Goal: Transaction & Acquisition: Purchase product/service

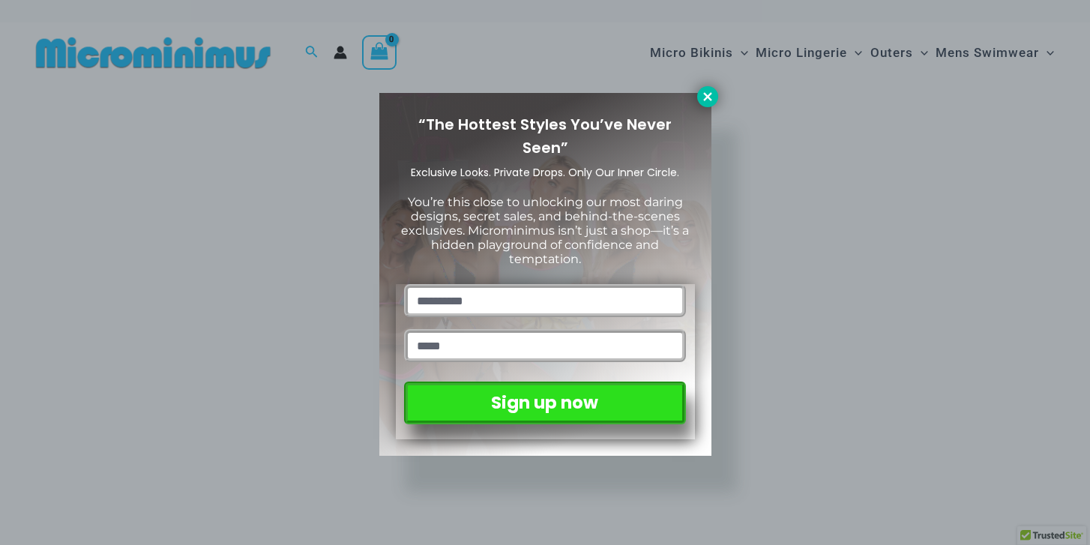
click at [708, 95] on icon at bounding box center [707, 96] width 8 height 8
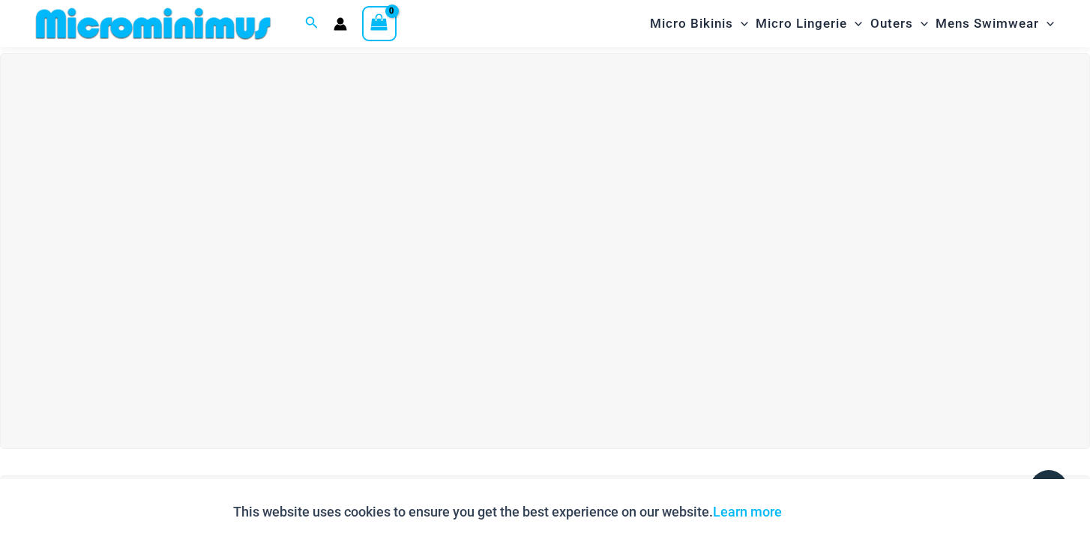
scroll to position [37, 0]
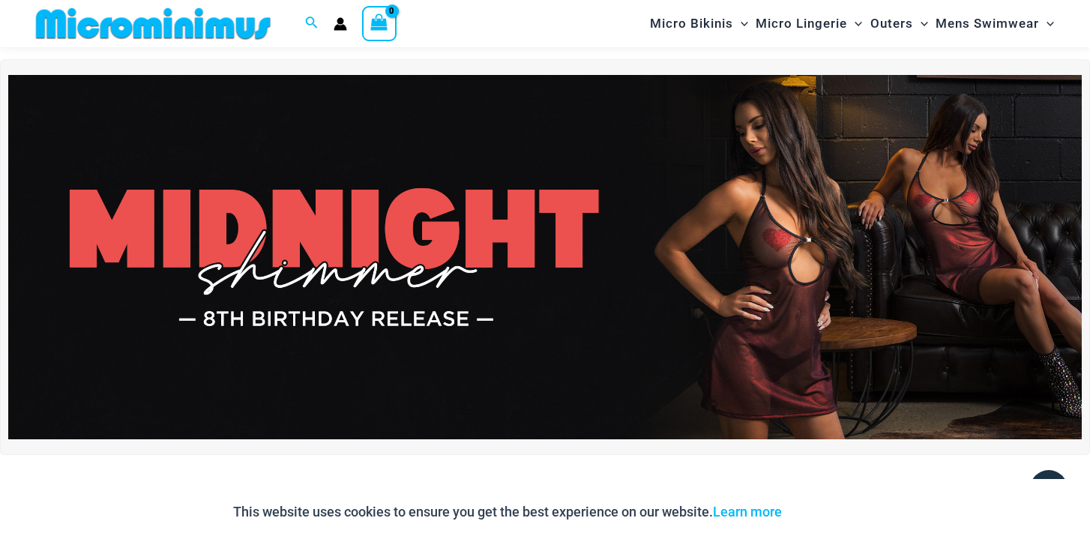
click at [678, 262] on img at bounding box center [544, 257] width 1073 height 365
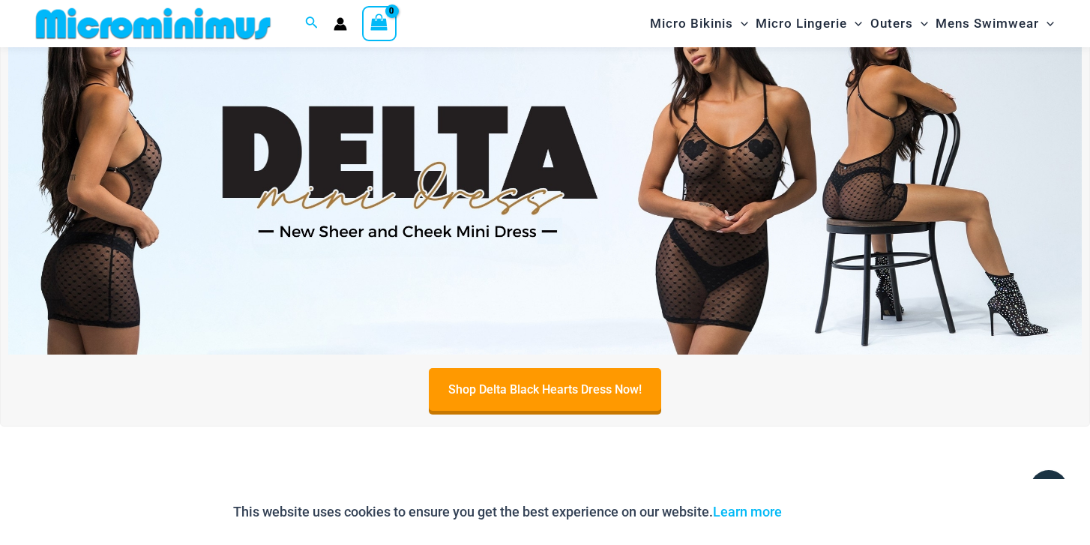
scroll to position [563, 0]
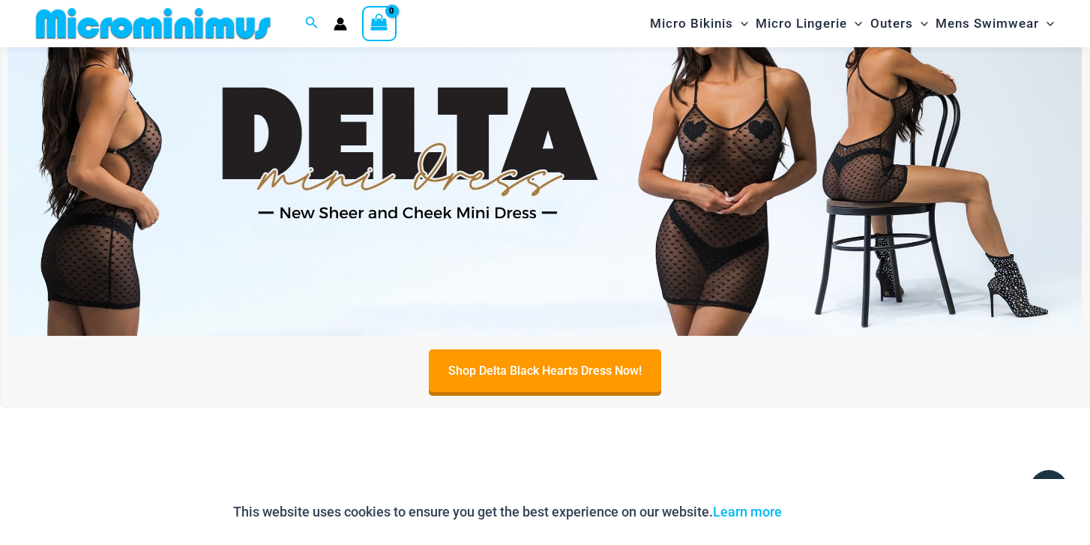
click at [564, 166] on img at bounding box center [544, 153] width 1073 height 365
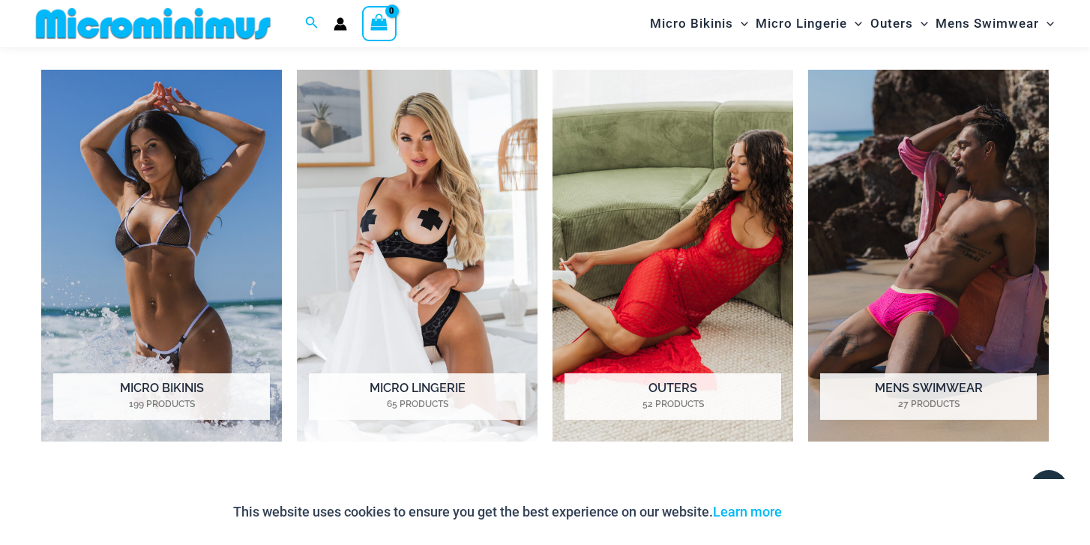
scroll to position [1191, 0]
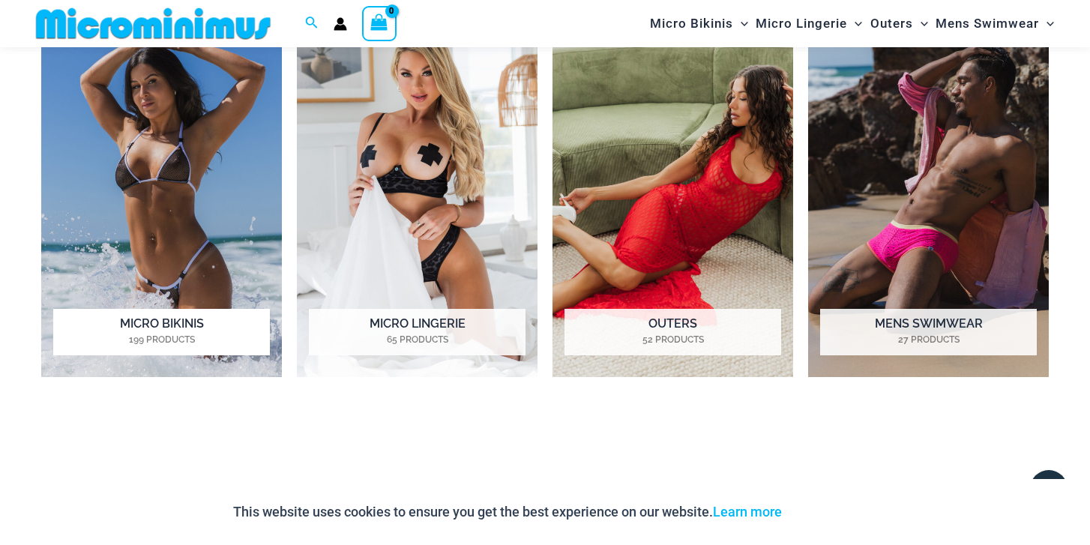
click at [173, 174] on img "Visit product category Micro Bikinis" at bounding box center [161, 191] width 241 height 372
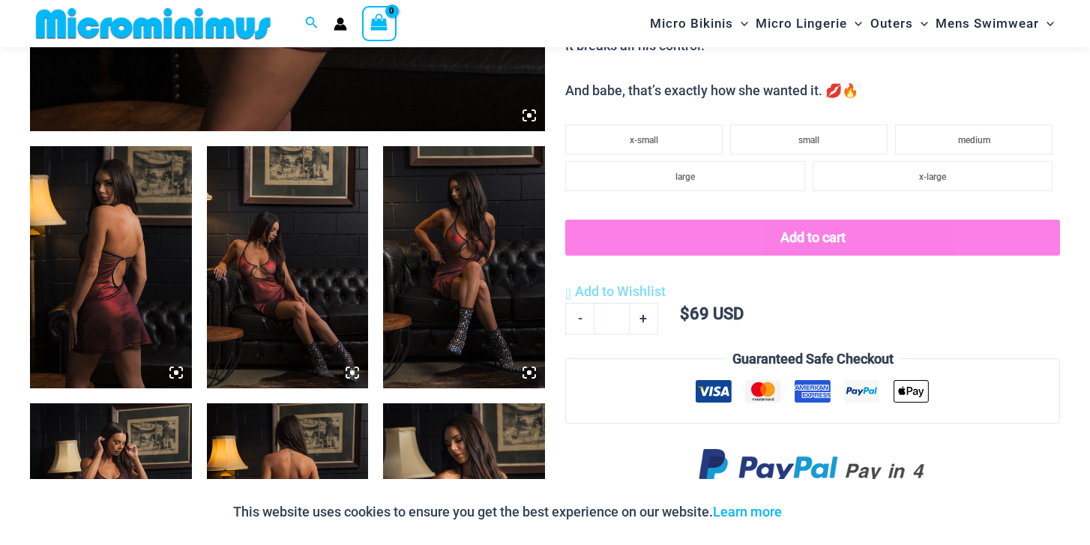
scroll to position [814, 0]
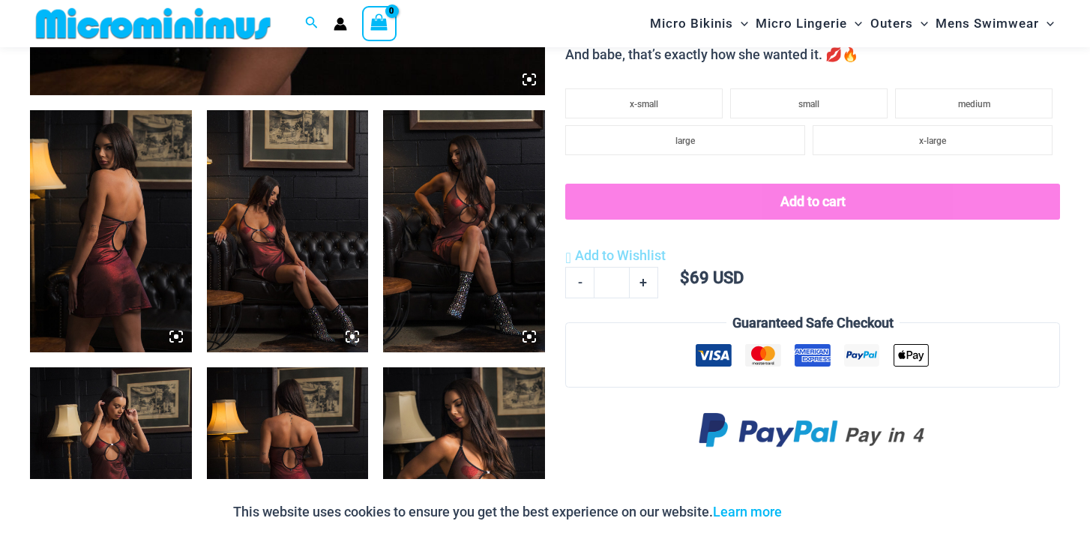
click at [145, 240] on img at bounding box center [111, 231] width 162 height 242
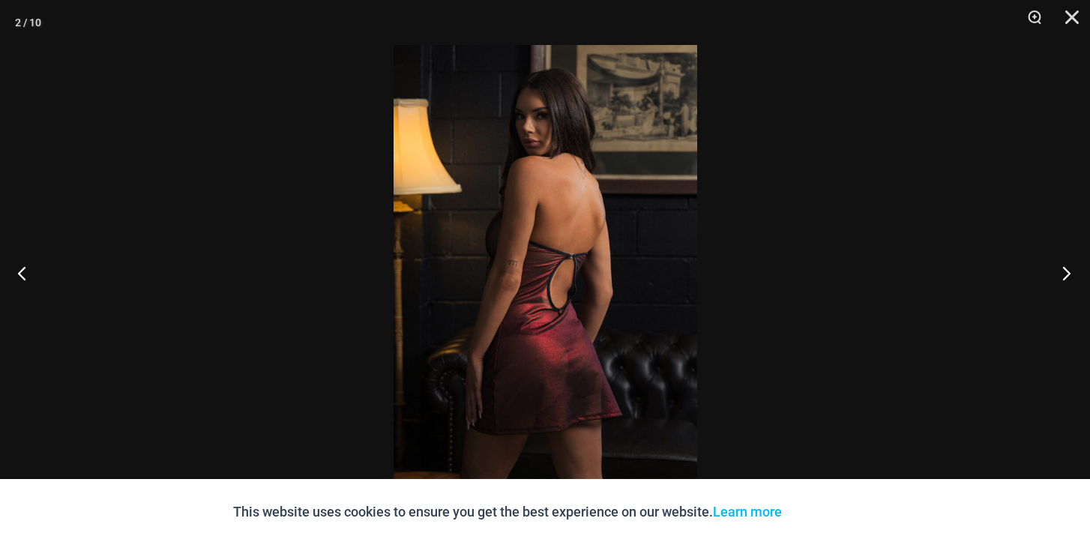
click at [1059, 271] on button "Next" at bounding box center [1062, 272] width 56 height 75
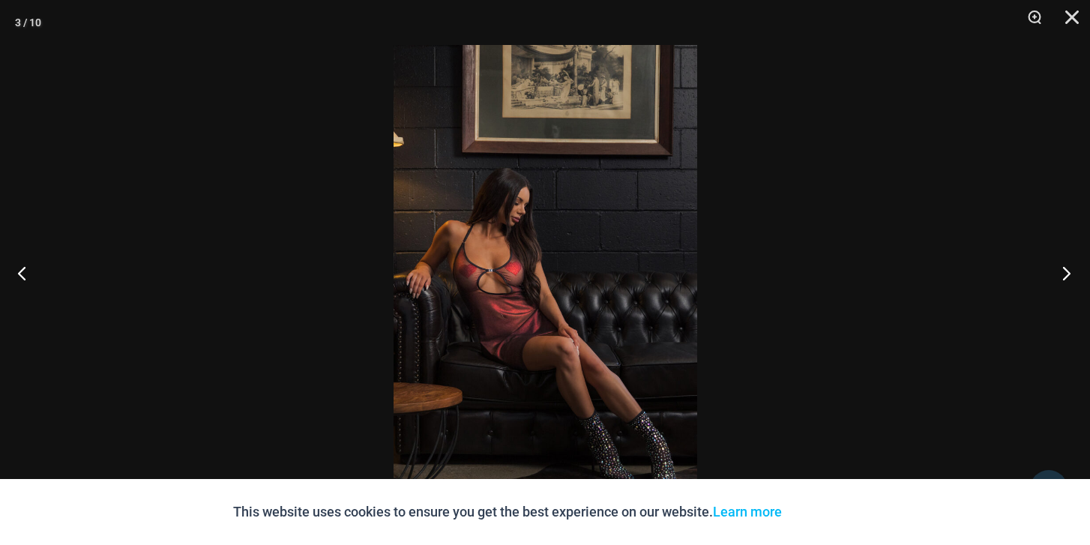
click at [1059, 271] on button "Next" at bounding box center [1062, 272] width 56 height 75
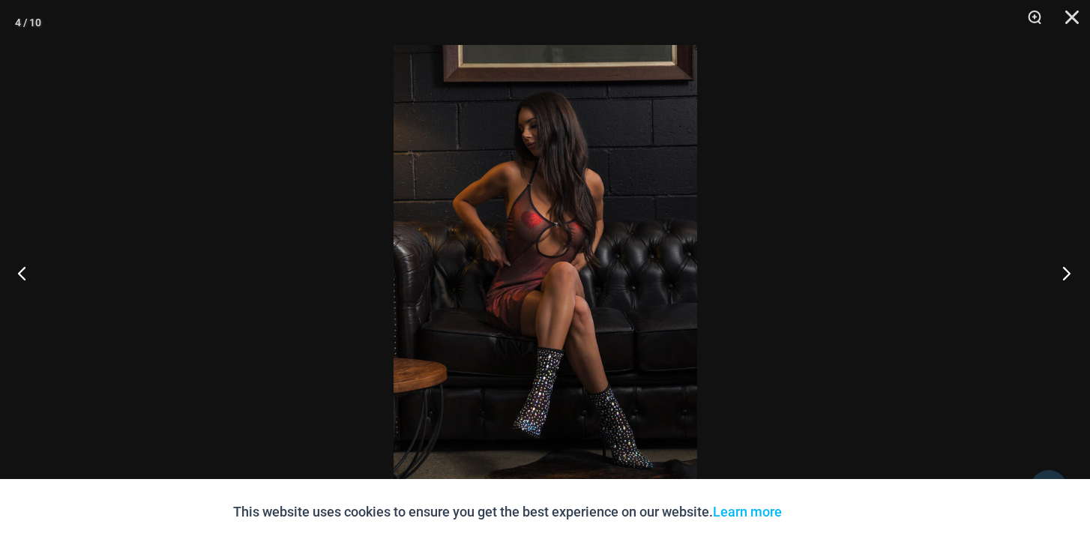
click at [1059, 271] on button "Next" at bounding box center [1062, 272] width 56 height 75
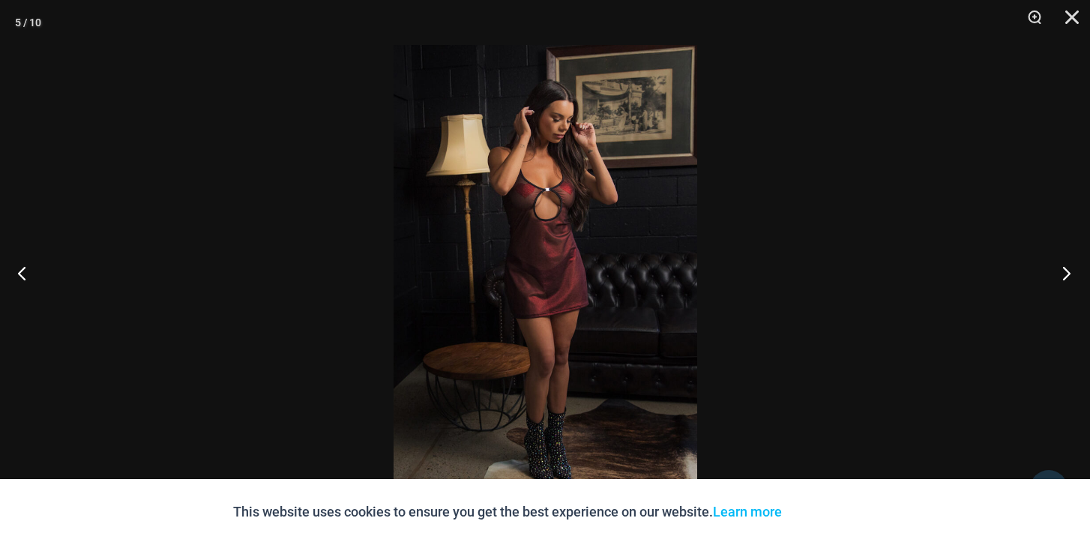
click at [1059, 271] on button "Next" at bounding box center [1062, 272] width 56 height 75
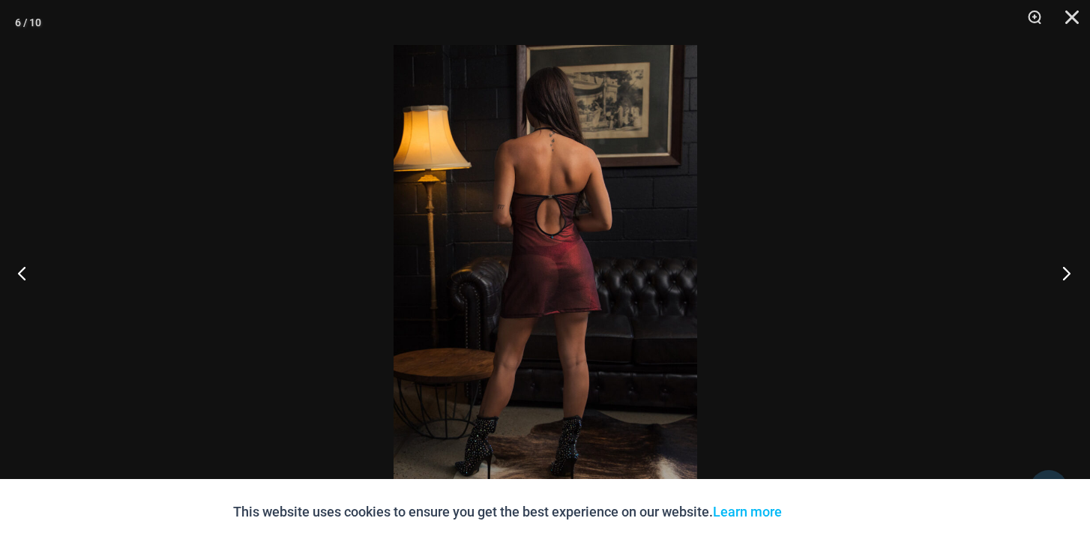
click at [1059, 271] on button "Next" at bounding box center [1062, 272] width 56 height 75
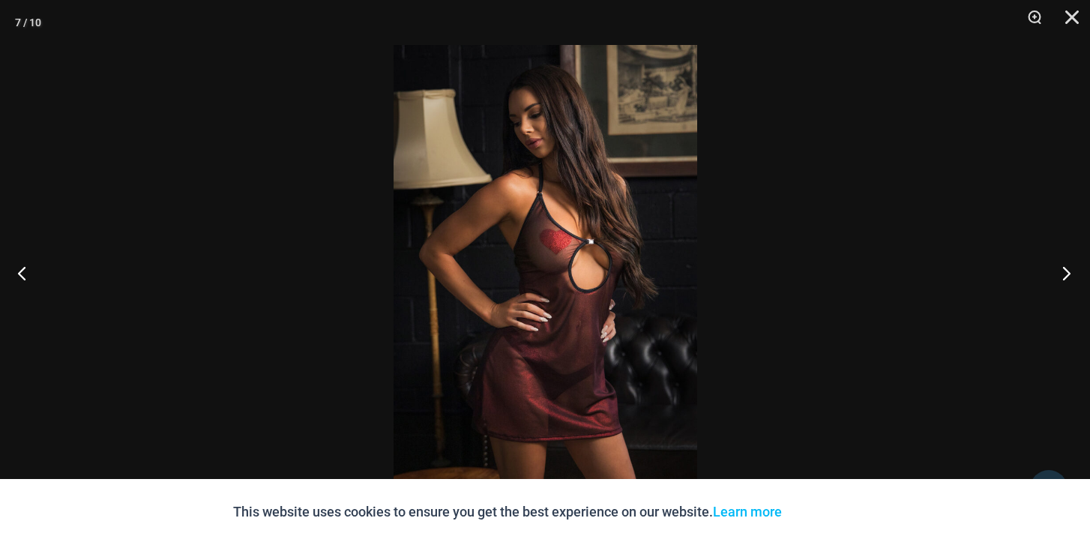
click at [1059, 271] on button "Next" at bounding box center [1062, 272] width 56 height 75
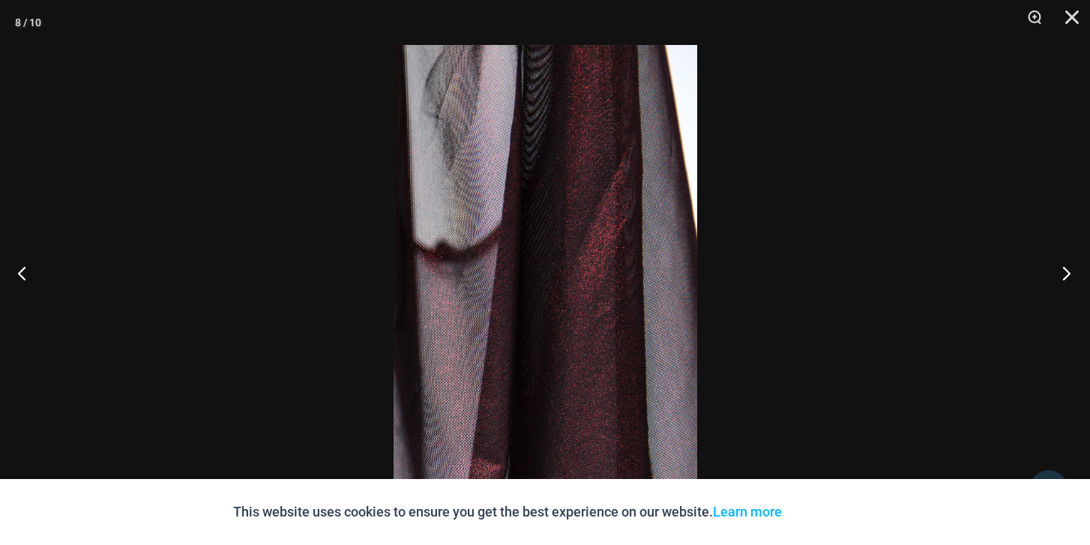
click at [1059, 271] on button "Next" at bounding box center [1062, 272] width 56 height 75
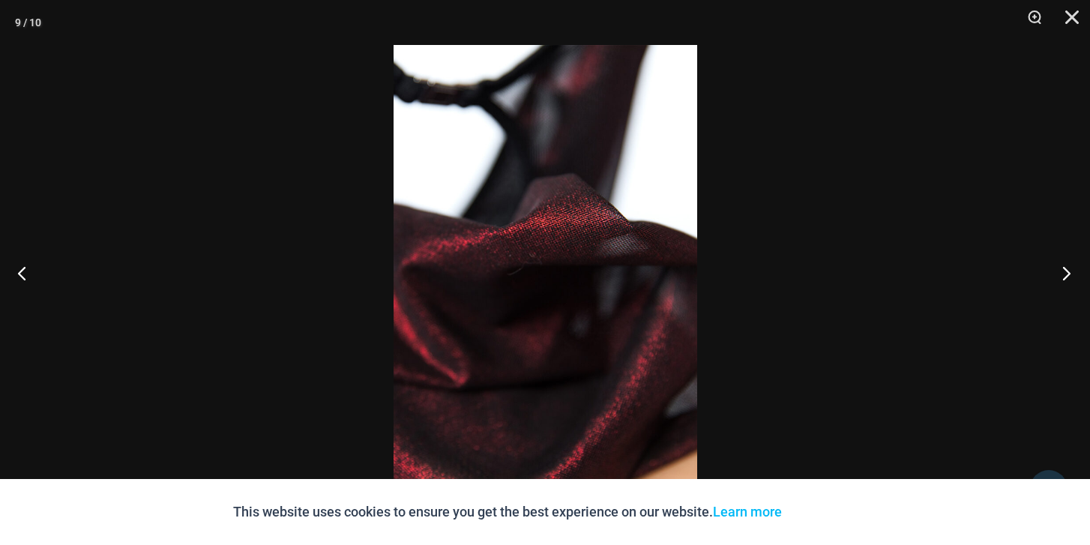
click at [1059, 271] on button "Next" at bounding box center [1062, 272] width 56 height 75
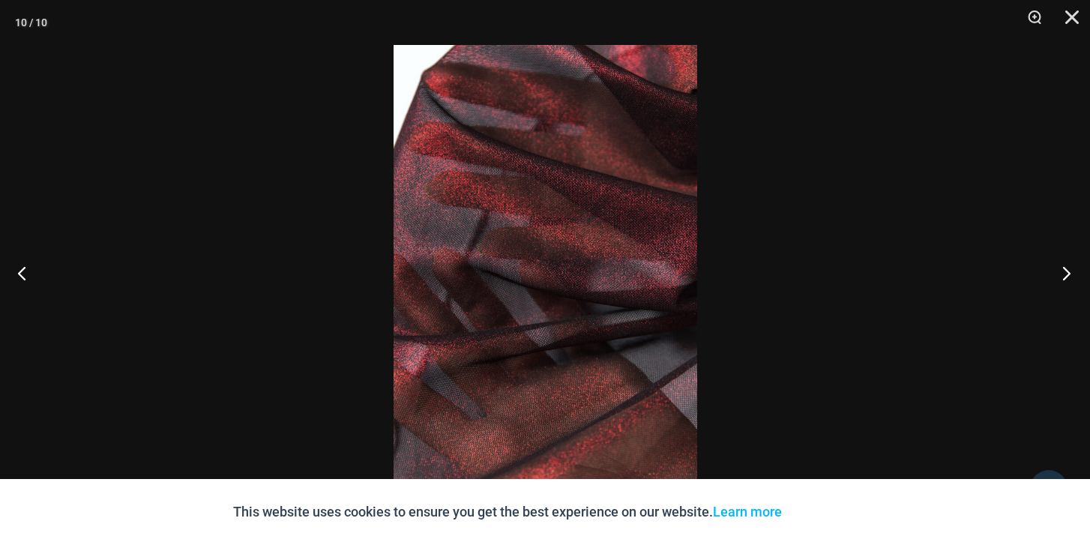
click at [1059, 271] on button "Next" at bounding box center [1062, 272] width 56 height 75
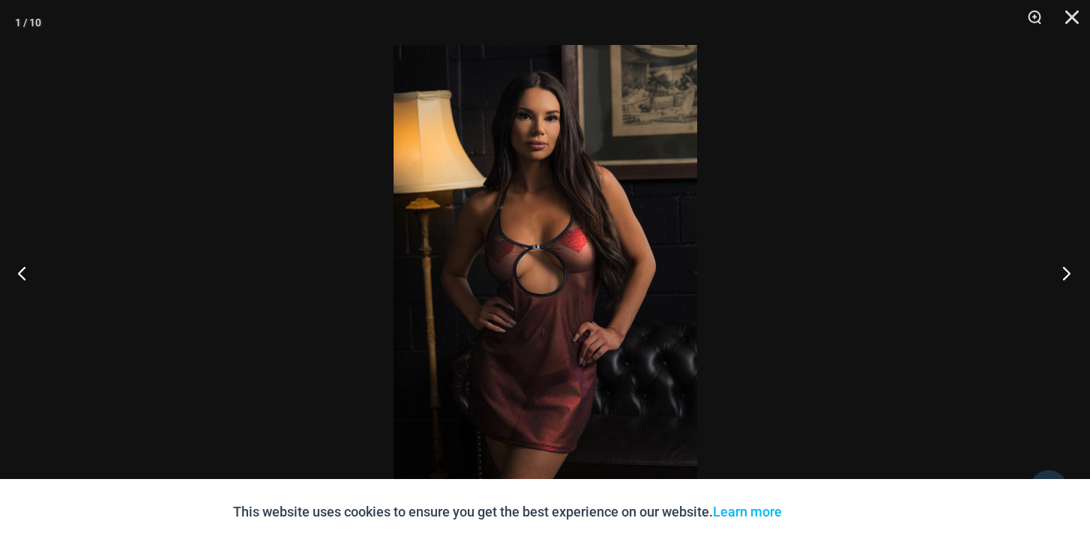
click at [1059, 271] on button "Next" at bounding box center [1062, 272] width 56 height 75
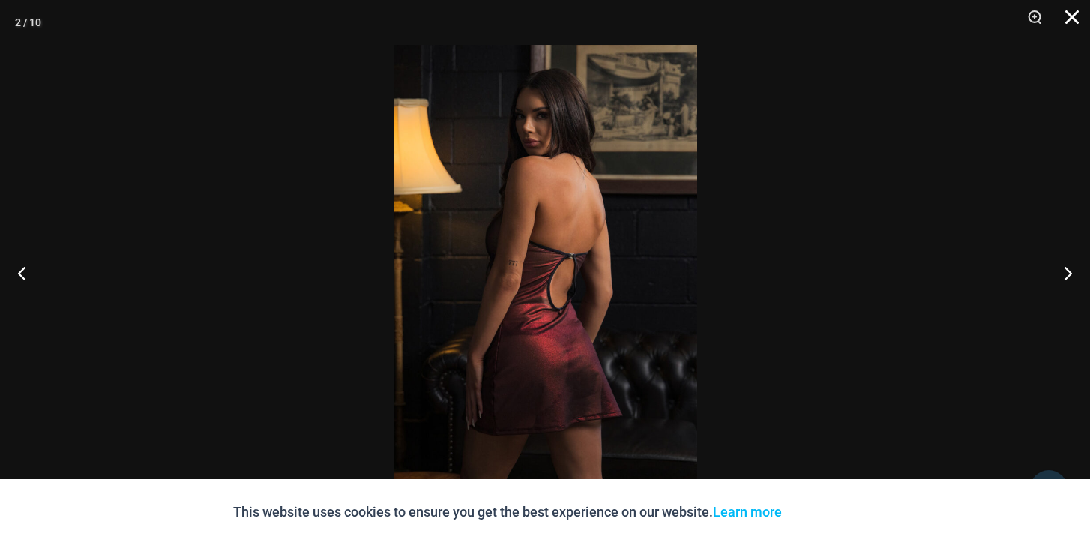
click at [1071, 19] on button "Close" at bounding box center [1066, 22] width 37 height 45
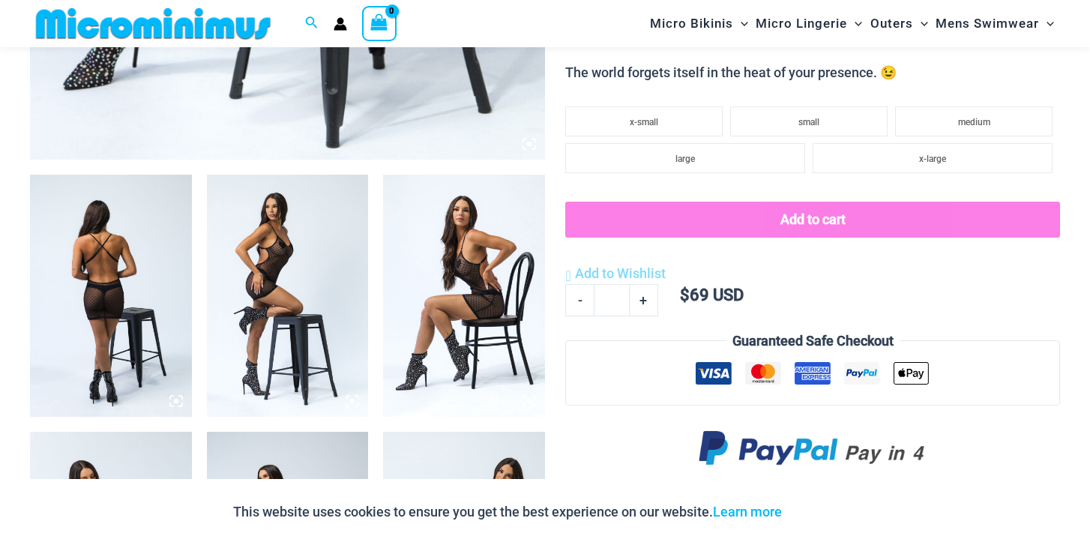
scroll to position [838, 0]
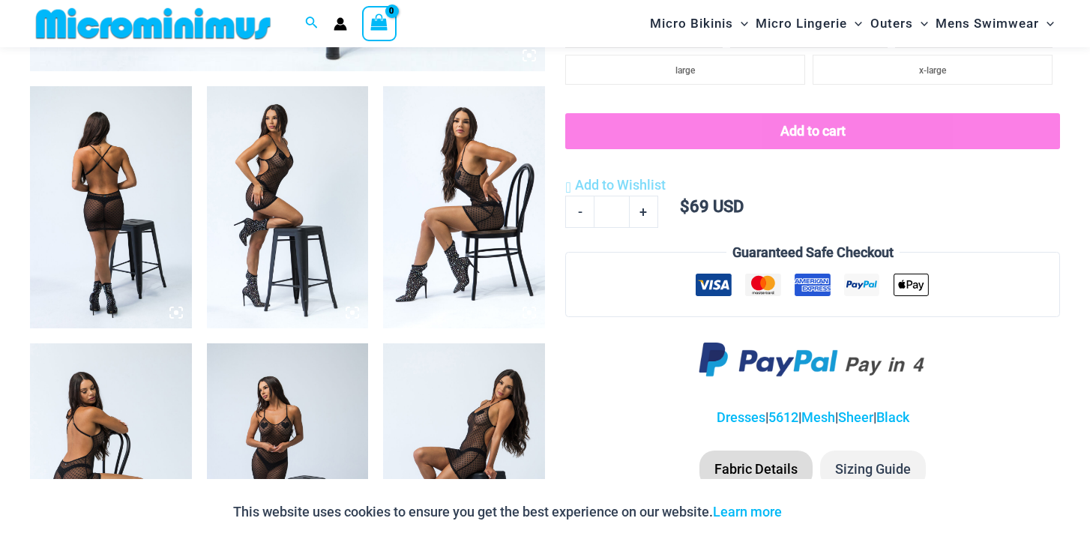
click at [115, 211] on img at bounding box center [111, 207] width 162 height 242
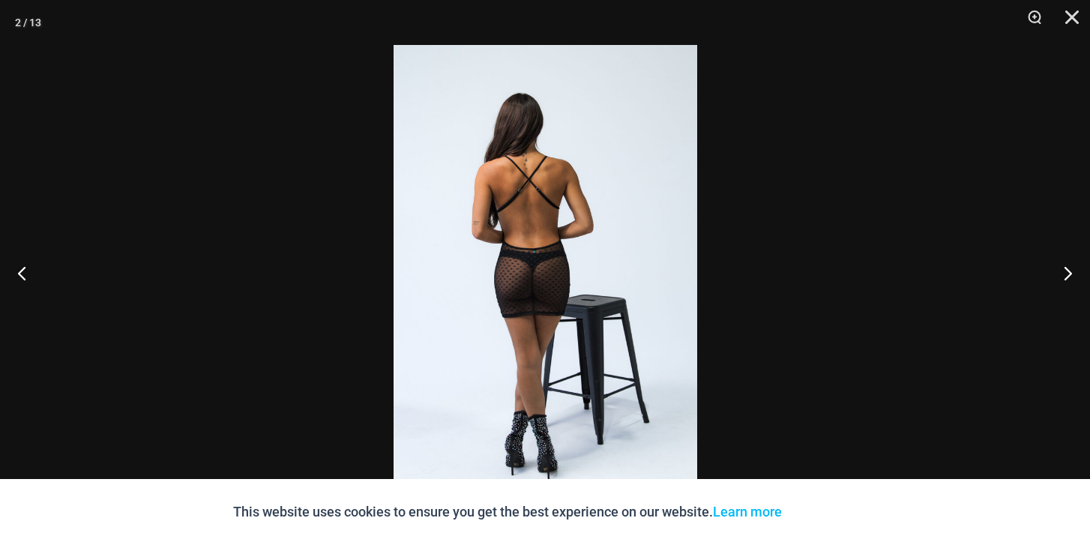
click at [513, 281] on img at bounding box center [546, 272] width 304 height 455
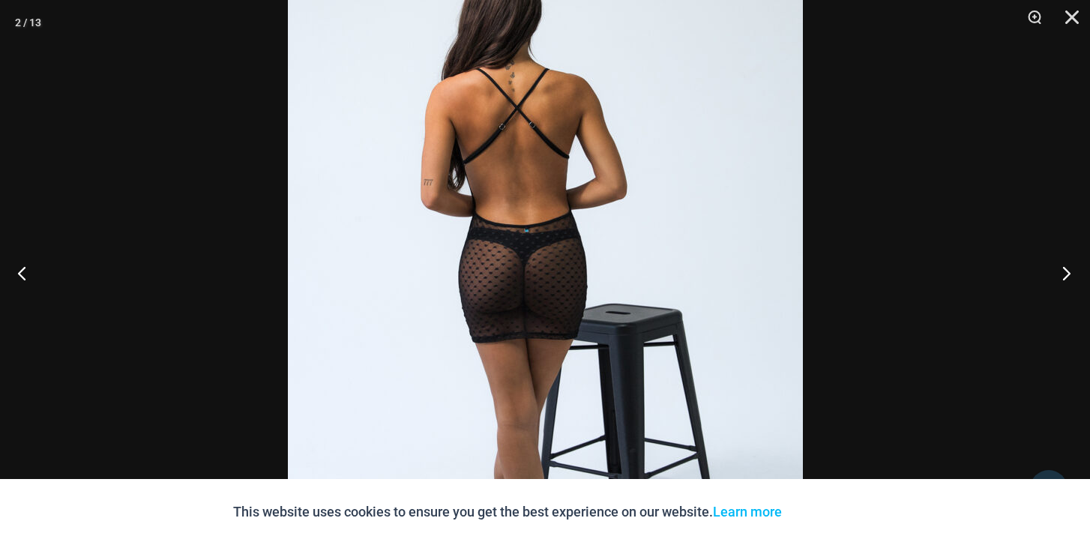
click at [1073, 269] on button "Next" at bounding box center [1062, 272] width 56 height 75
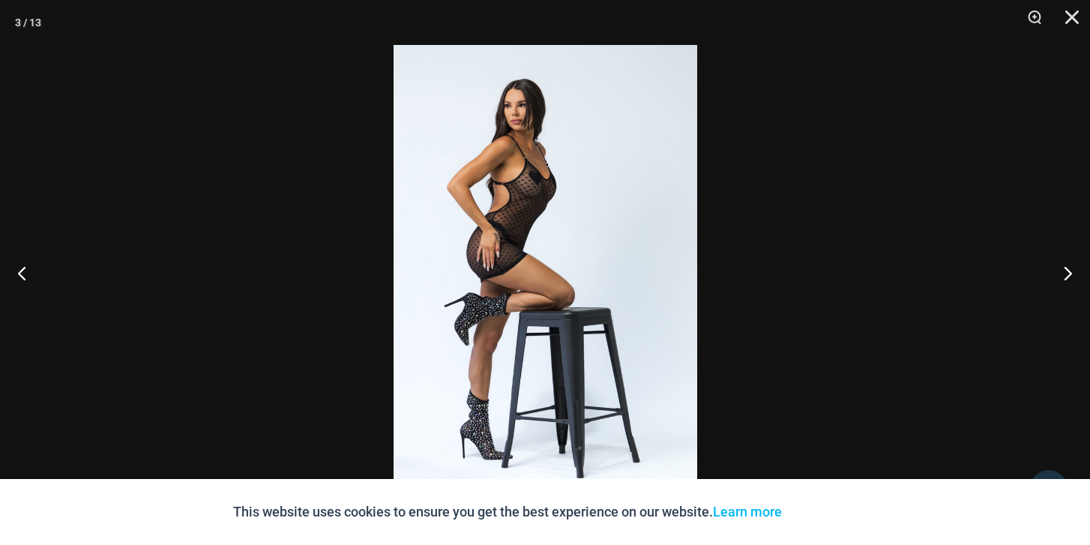
click at [652, 268] on img at bounding box center [546, 272] width 304 height 455
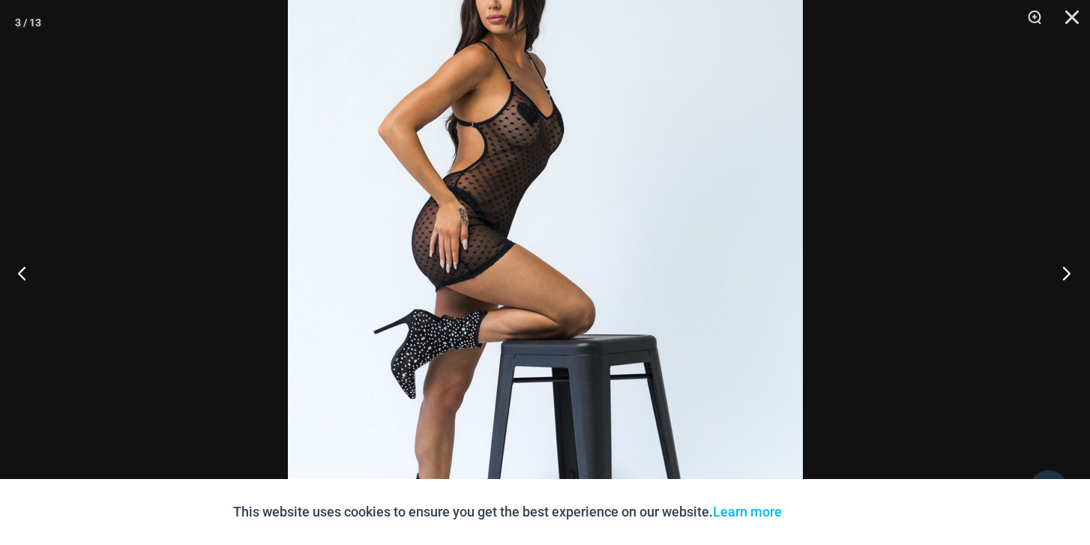
click at [1070, 273] on button "Next" at bounding box center [1062, 272] width 56 height 75
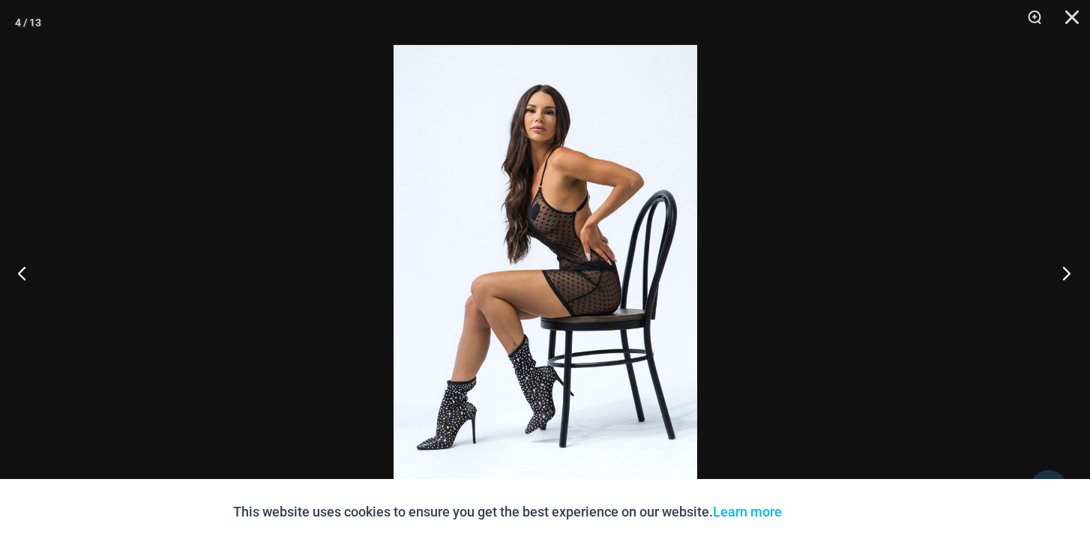
click at [1070, 273] on button "Next" at bounding box center [1062, 272] width 56 height 75
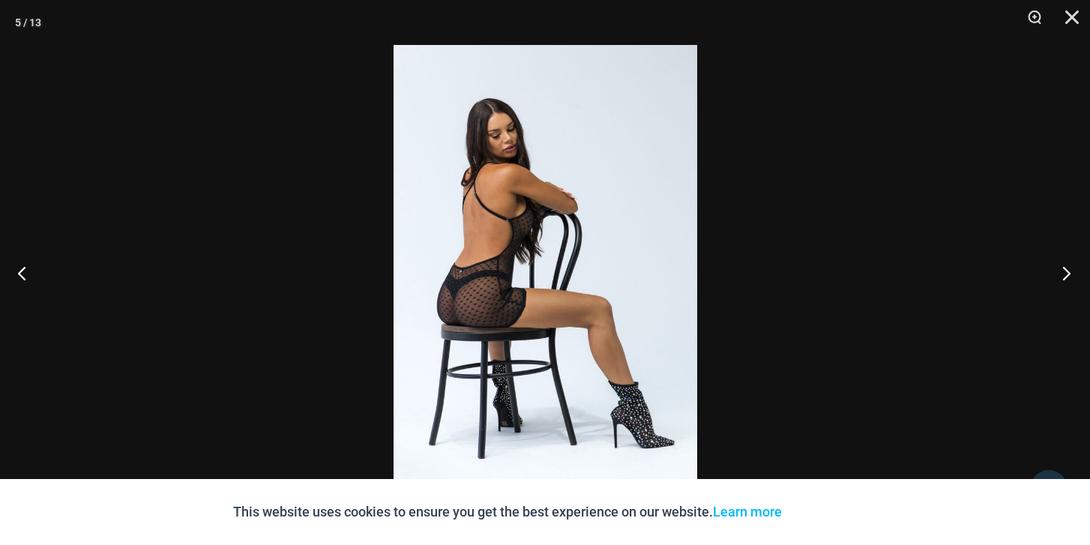
click at [1070, 273] on button "Next" at bounding box center [1062, 272] width 56 height 75
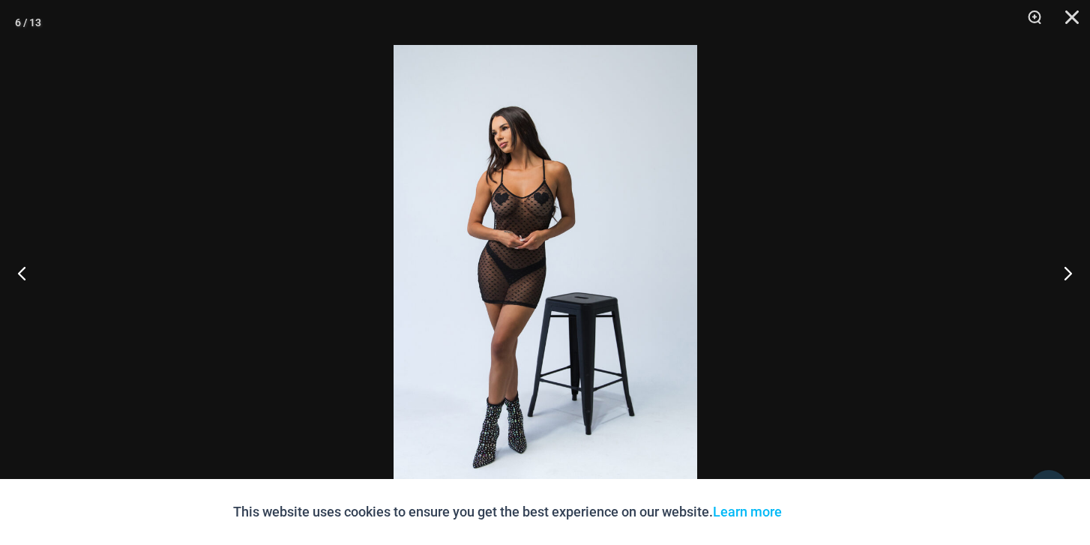
click at [529, 196] on img at bounding box center [546, 272] width 304 height 455
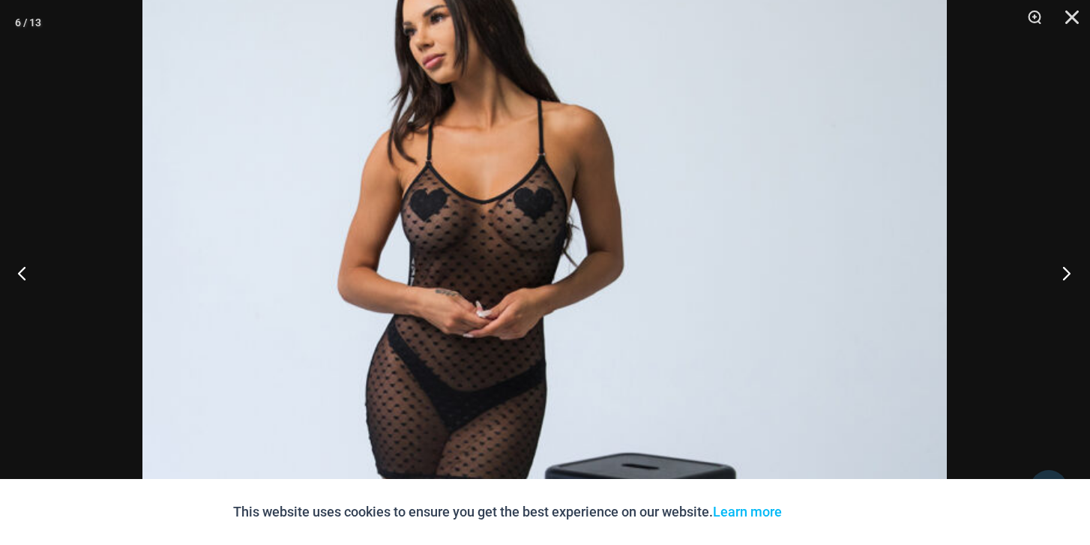
click at [1061, 270] on button "Next" at bounding box center [1062, 272] width 56 height 75
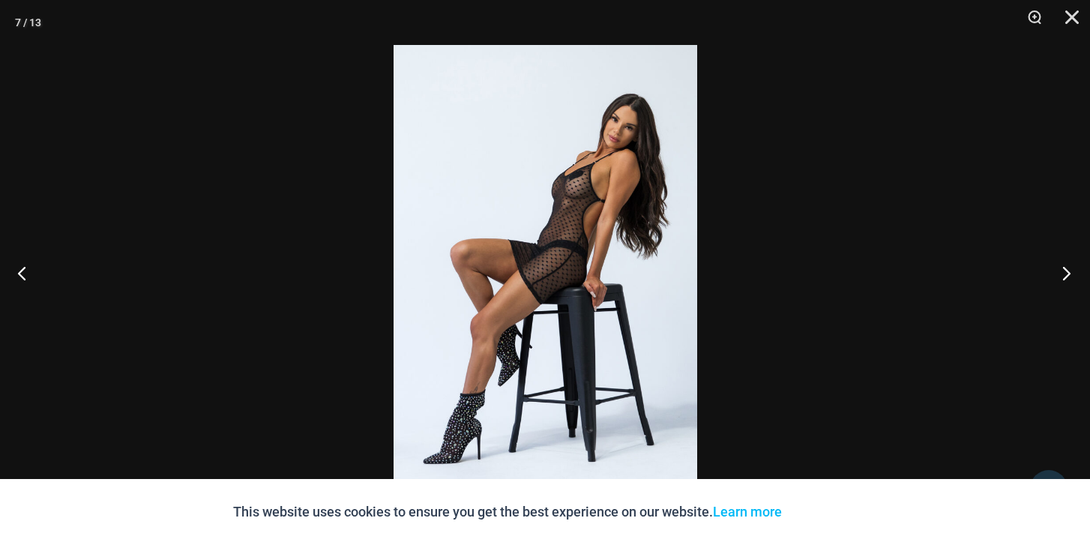
click at [1061, 270] on button "Next" at bounding box center [1062, 272] width 56 height 75
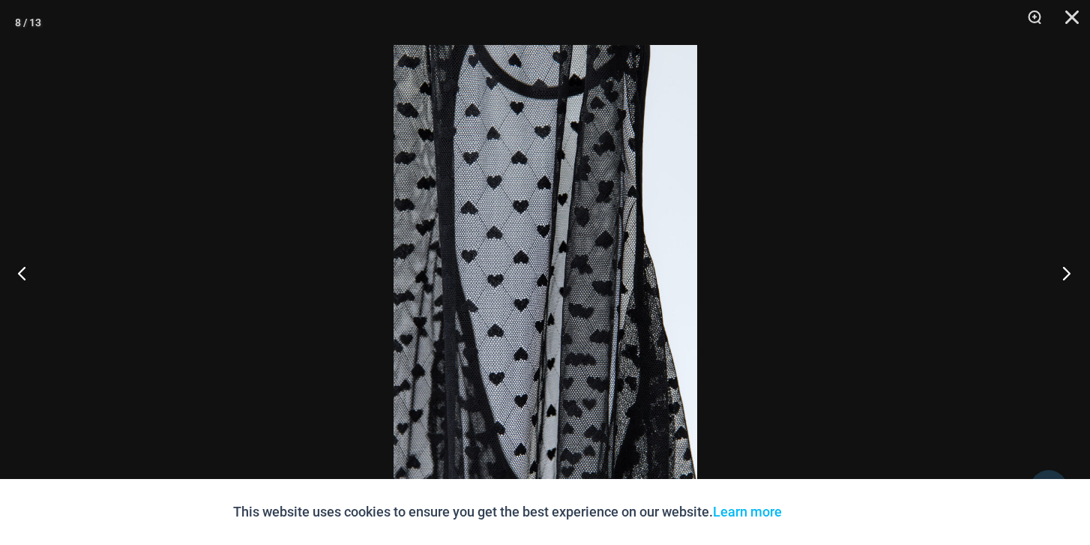
click at [1061, 270] on button "Next" at bounding box center [1062, 272] width 56 height 75
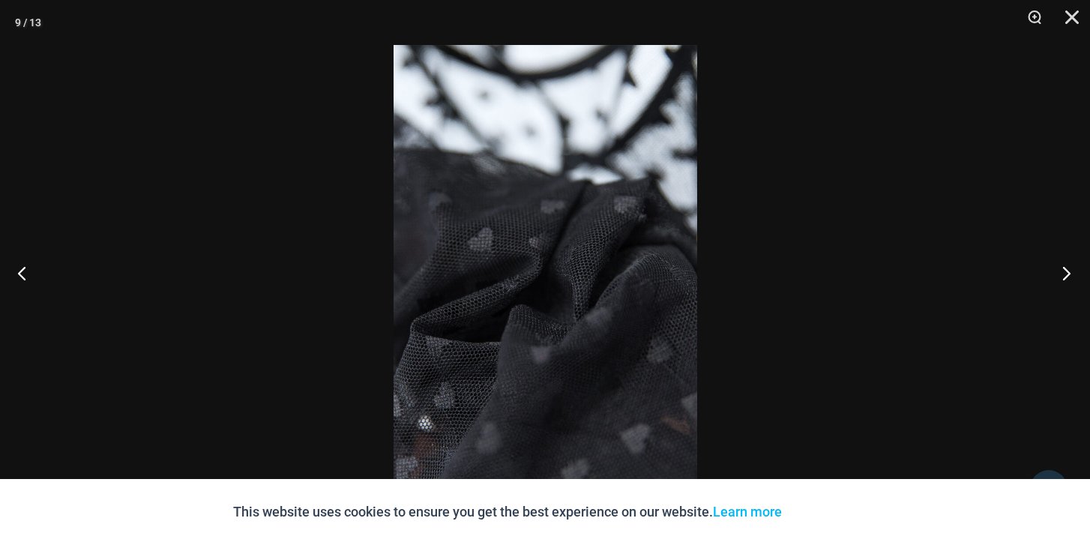
click at [1061, 270] on button "Next" at bounding box center [1062, 272] width 56 height 75
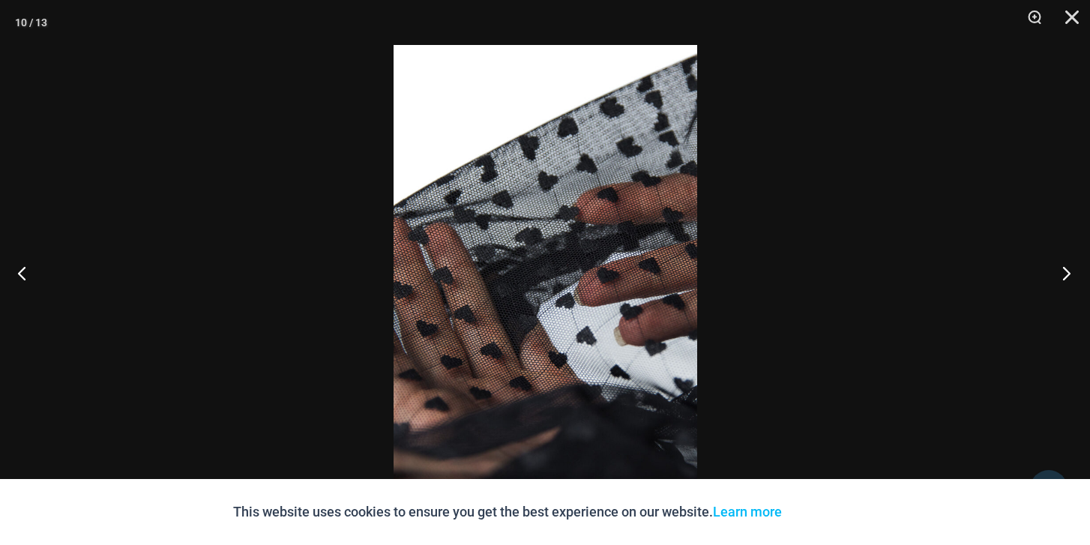
click at [1061, 270] on button "Next" at bounding box center [1062, 272] width 56 height 75
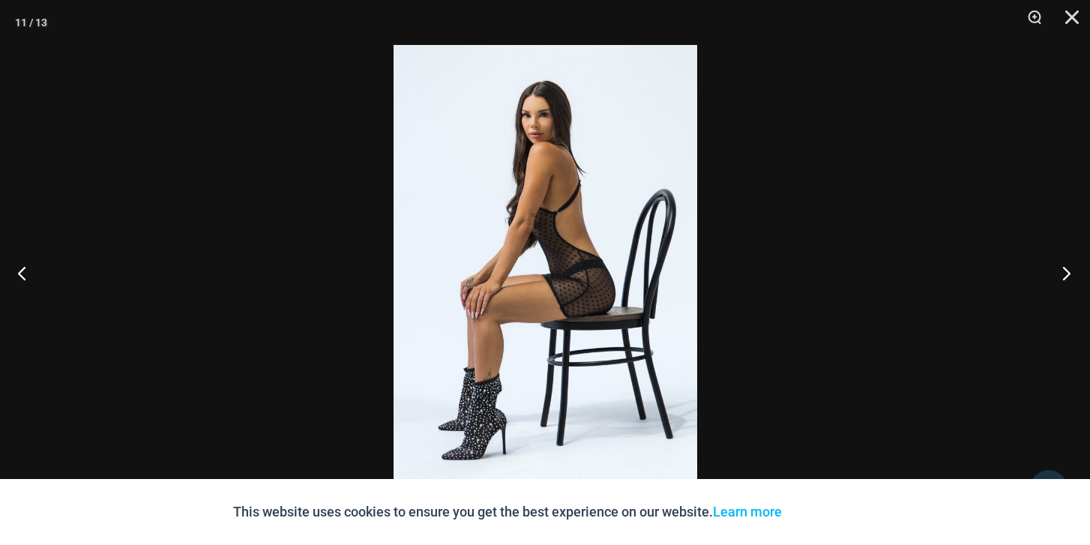
click at [1061, 270] on button "Next" at bounding box center [1062, 272] width 56 height 75
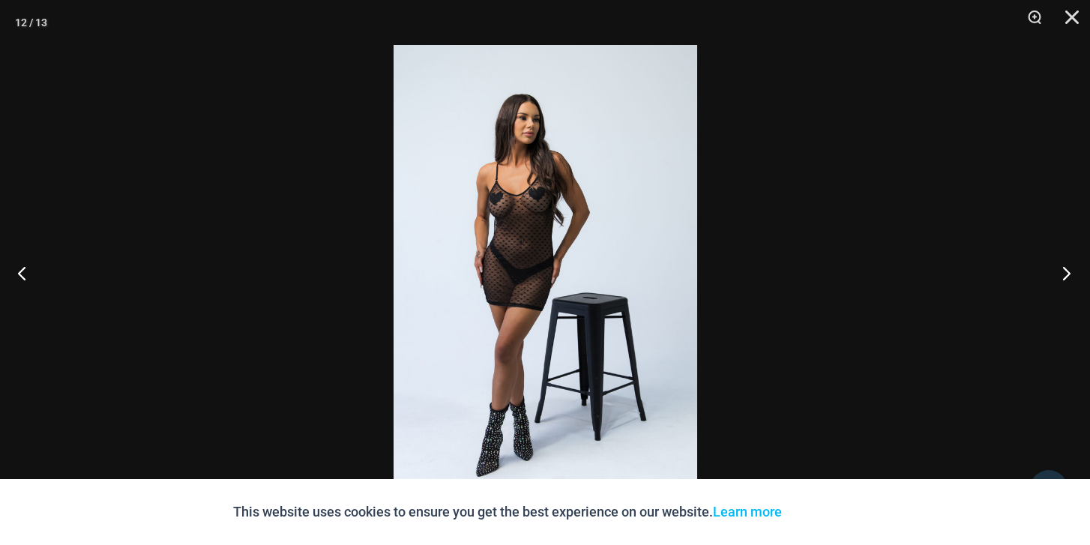
click at [1061, 270] on button "Next" at bounding box center [1062, 272] width 56 height 75
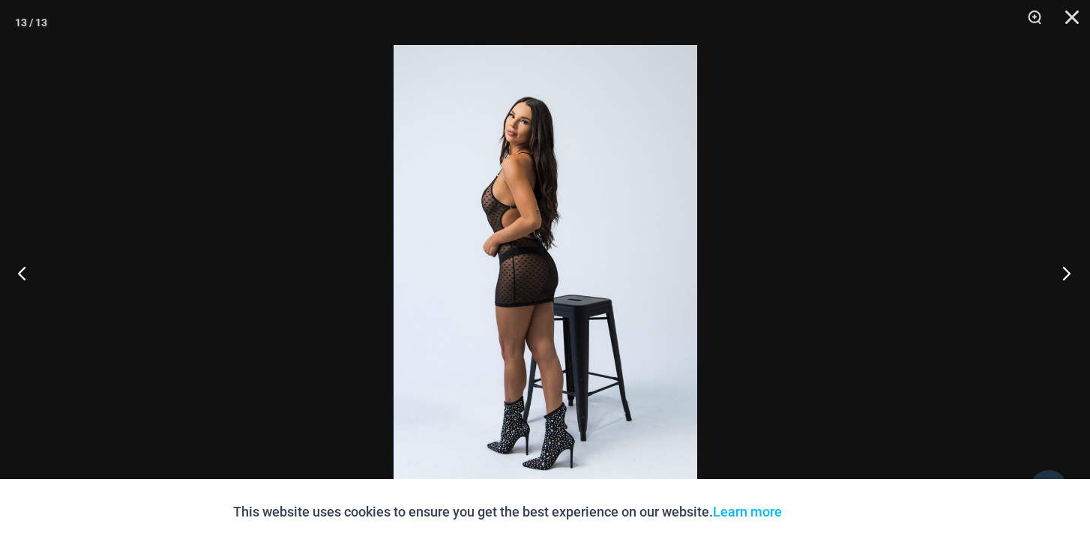
click at [1061, 270] on button "Next" at bounding box center [1062, 272] width 56 height 75
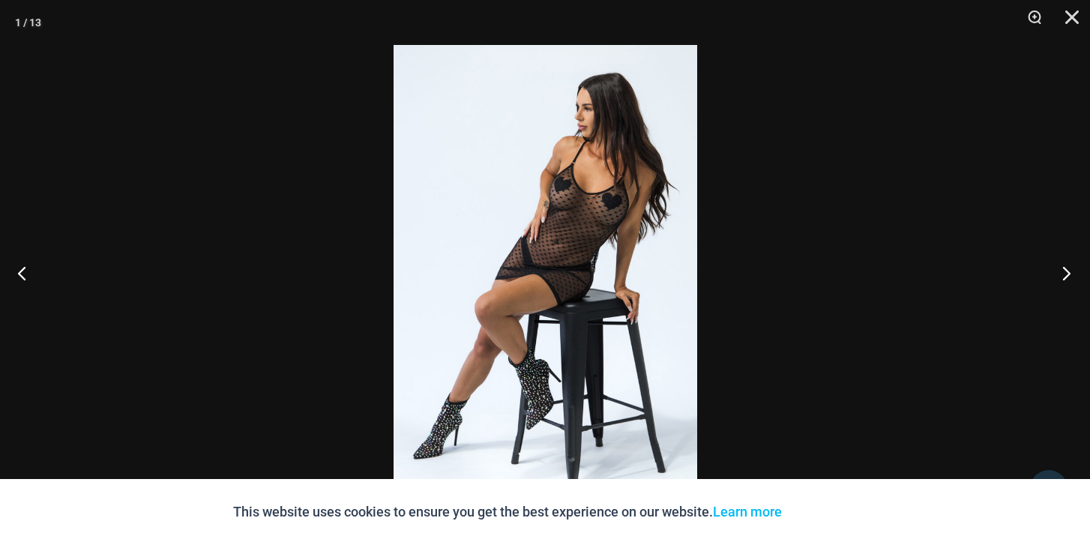
click at [1061, 270] on button "Next" at bounding box center [1062, 272] width 56 height 75
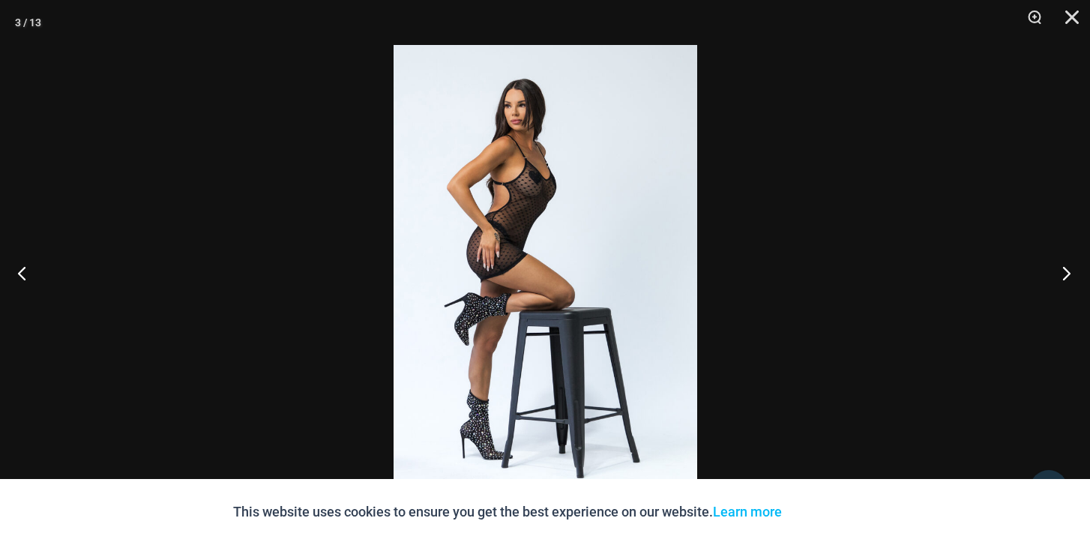
click at [1061, 270] on button "Next" at bounding box center [1062, 272] width 56 height 75
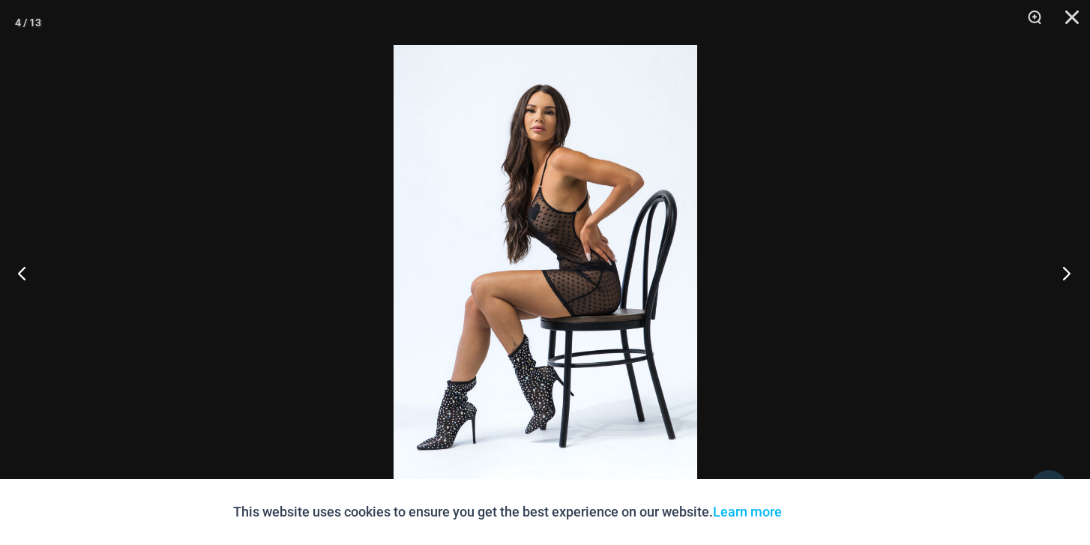
click at [1061, 270] on button "Next" at bounding box center [1062, 272] width 56 height 75
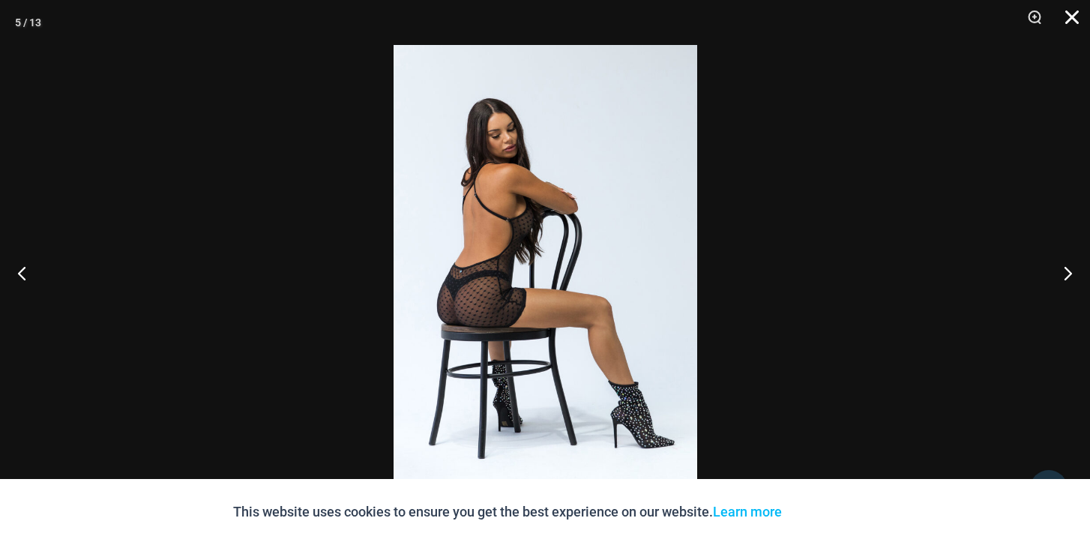
click at [1073, 18] on button "Close" at bounding box center [1066, 22] width 37 height 45
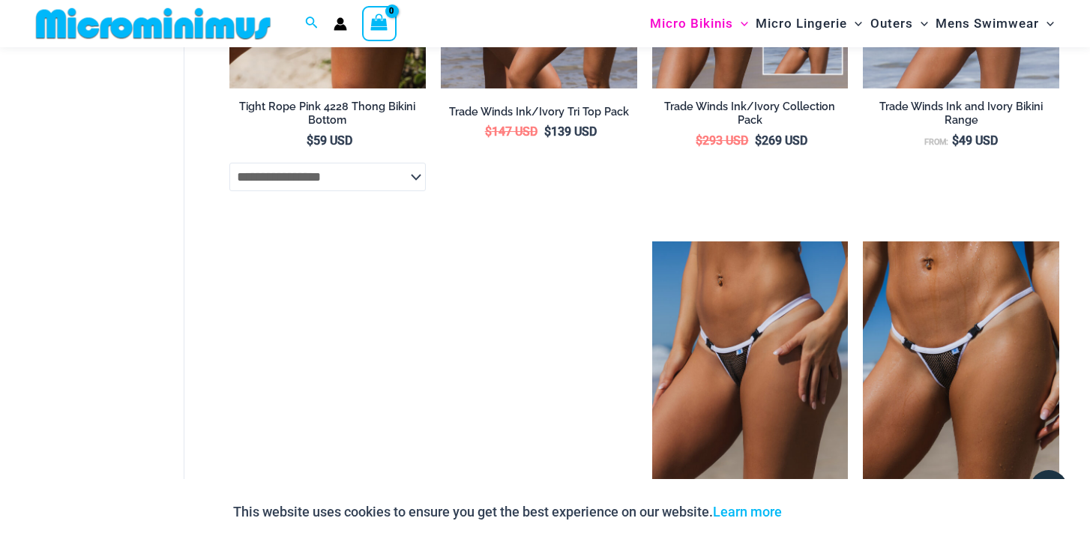
scroll to position [2109, 0]
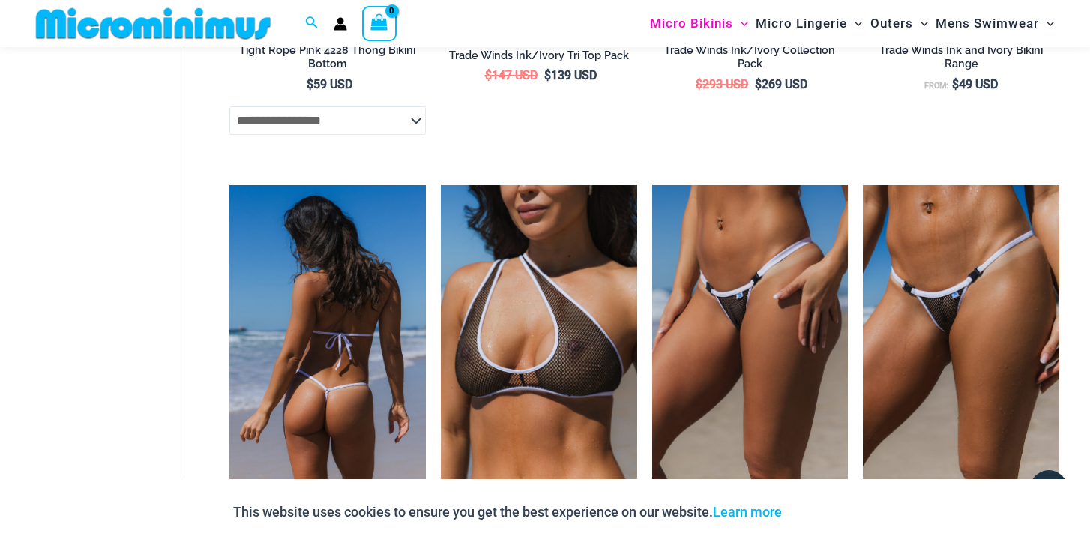
click at [364, 307] on img at bounding box center [327, 332] width 196 height 295
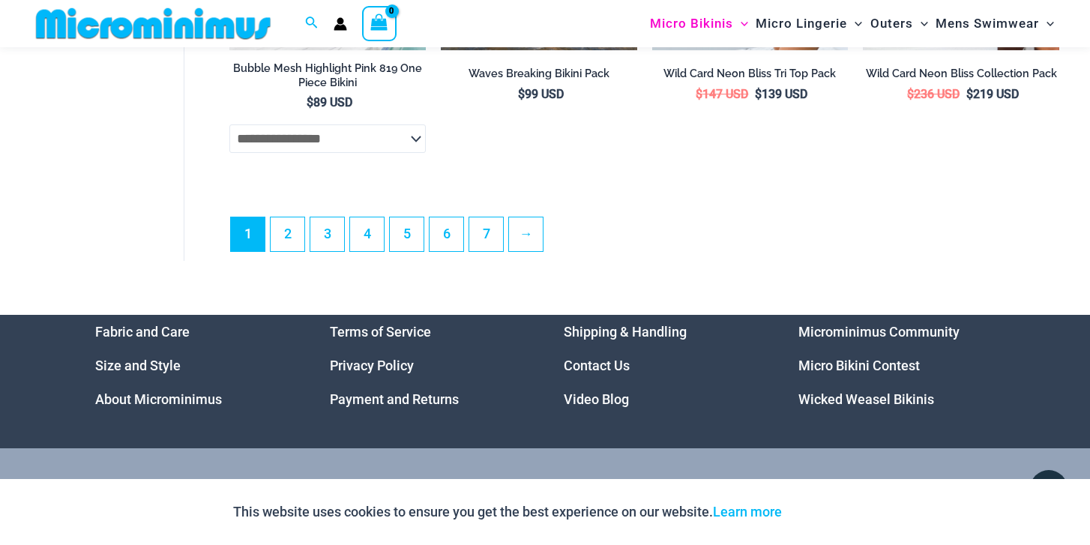
scroll to position [3844, 0]
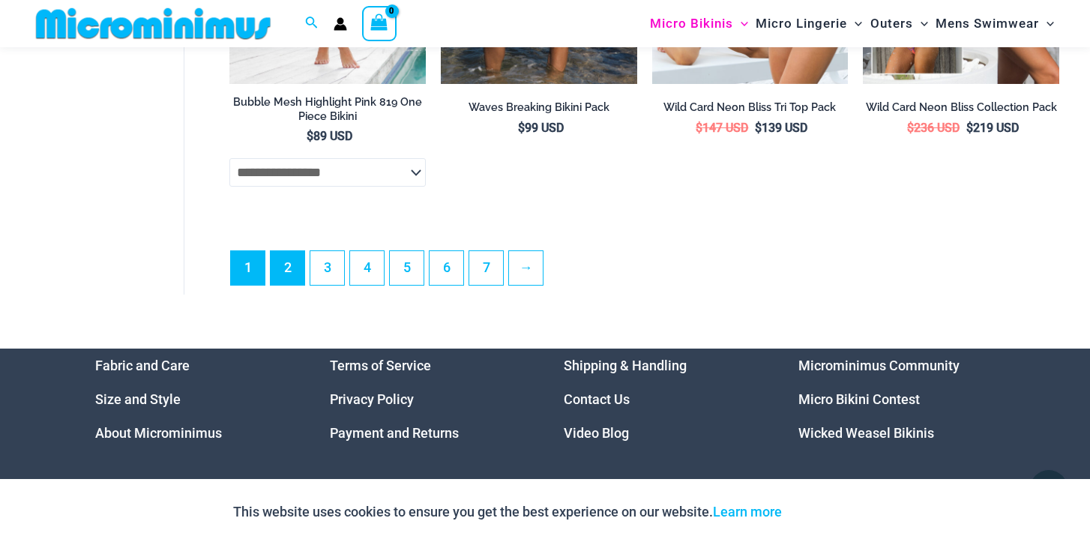
click at [284, 274] on link "2" at bounding box center [288, 268] width 34 height 34
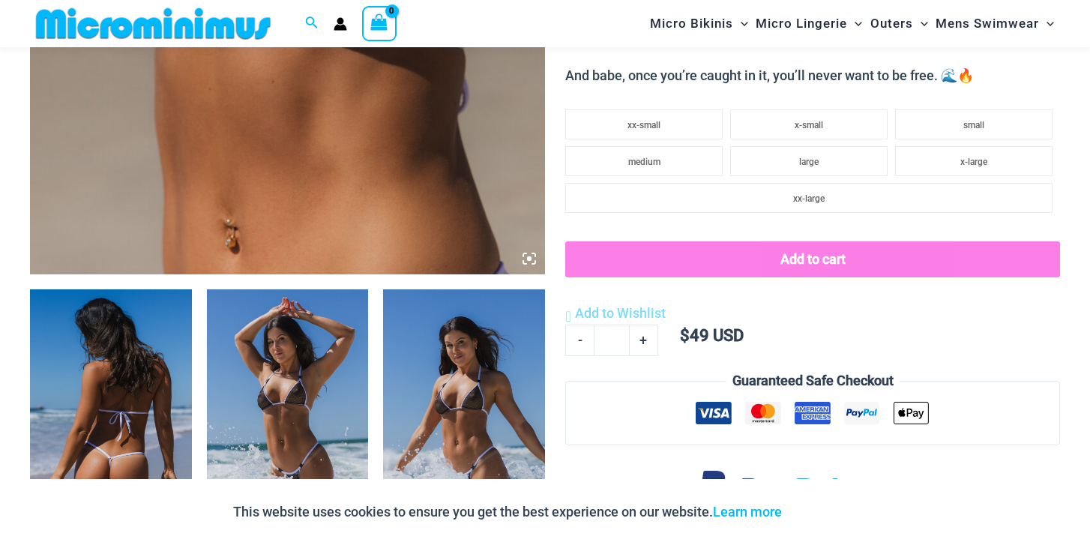
scroll to position [751, 0]
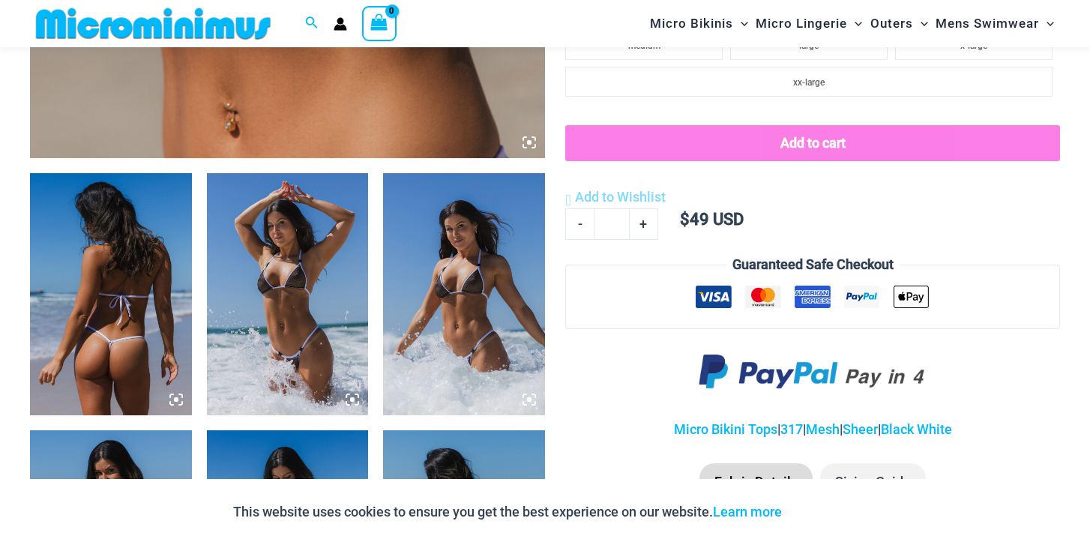
click at [122, 325] on img at bounding box center [111, 294] width 162 height 242
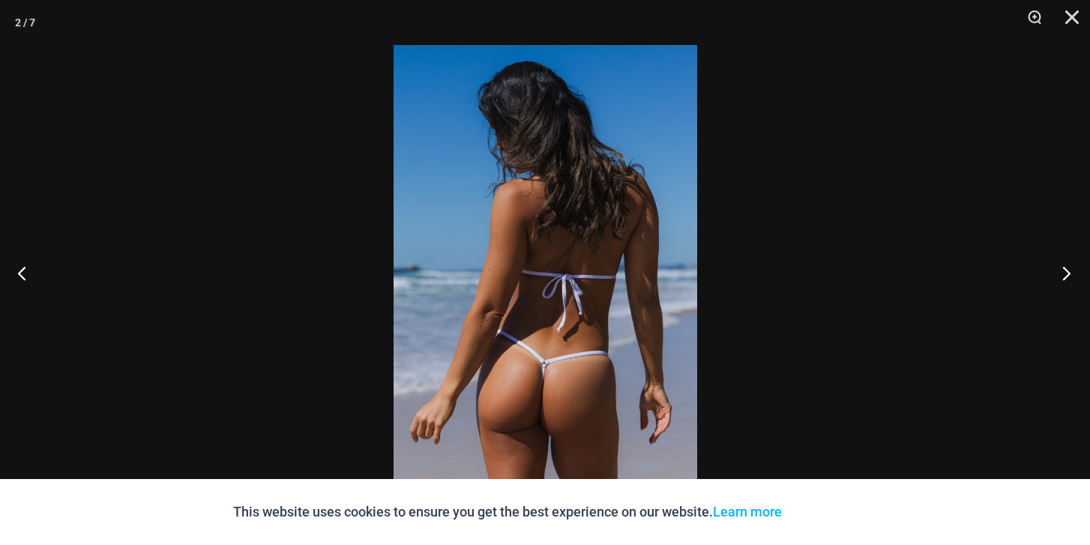
click at [1071, 271] on button "Next" at bounding box center [1062, 272] width 56 height 75
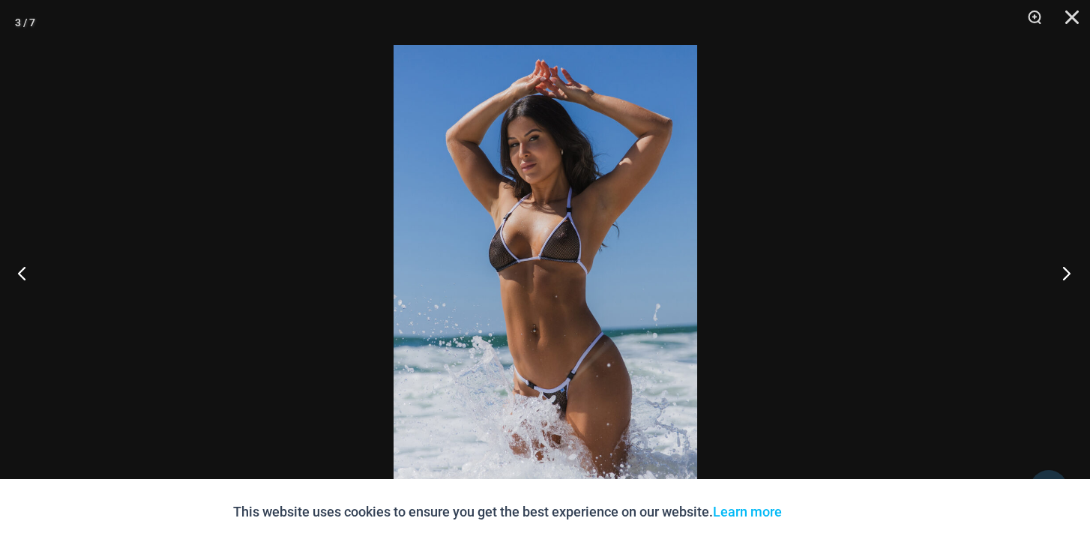
click at [1071, 271] on button "Next" at bounding box center [1062, 272] width 56 height 75
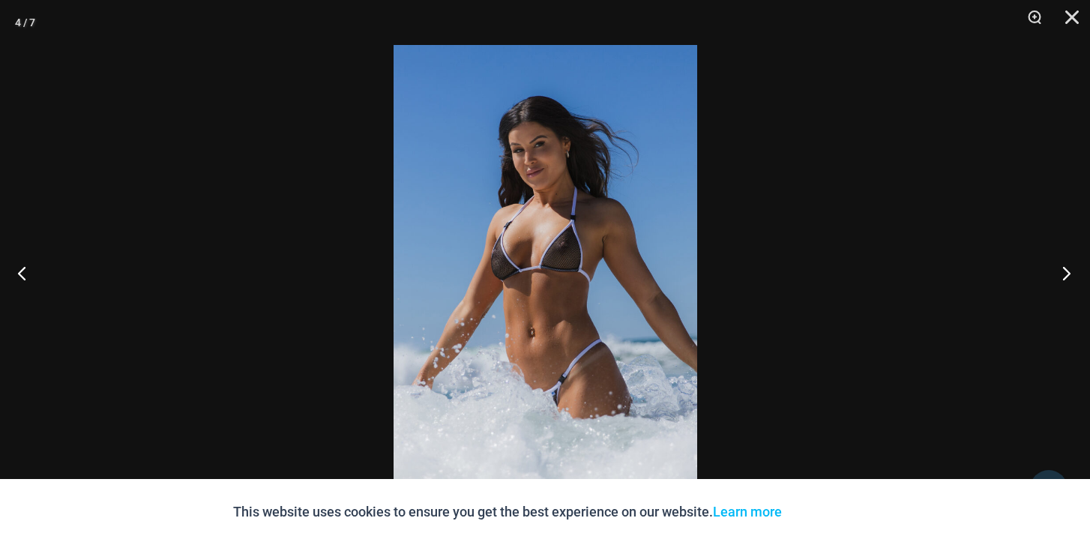
click at [1071, 271] on button "Next" at bounding box center [1062, 272] width 56 height 75
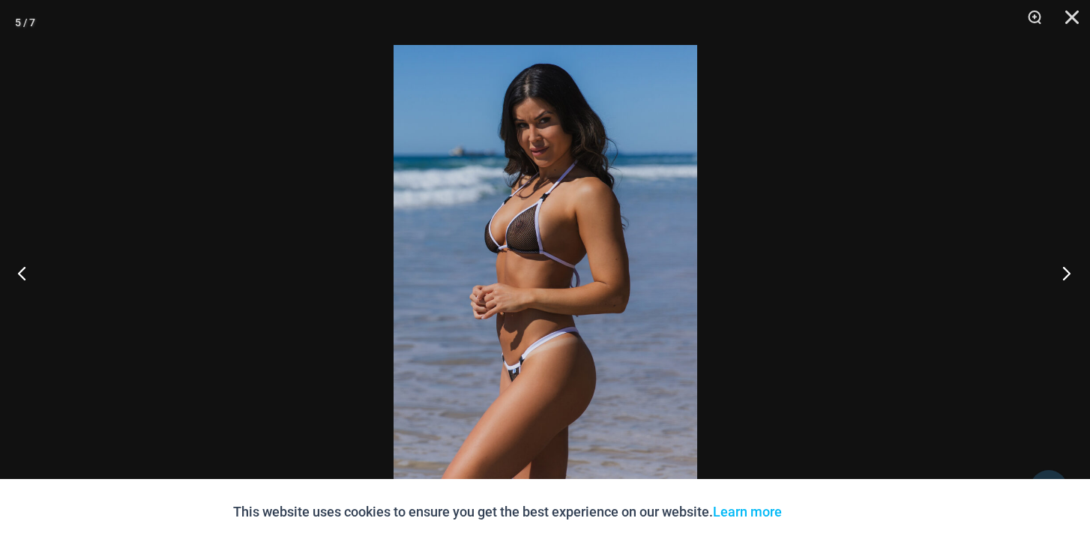
click at [1071, 271] on button "Next" at bounding box center [1062, 272] width 56 height 75
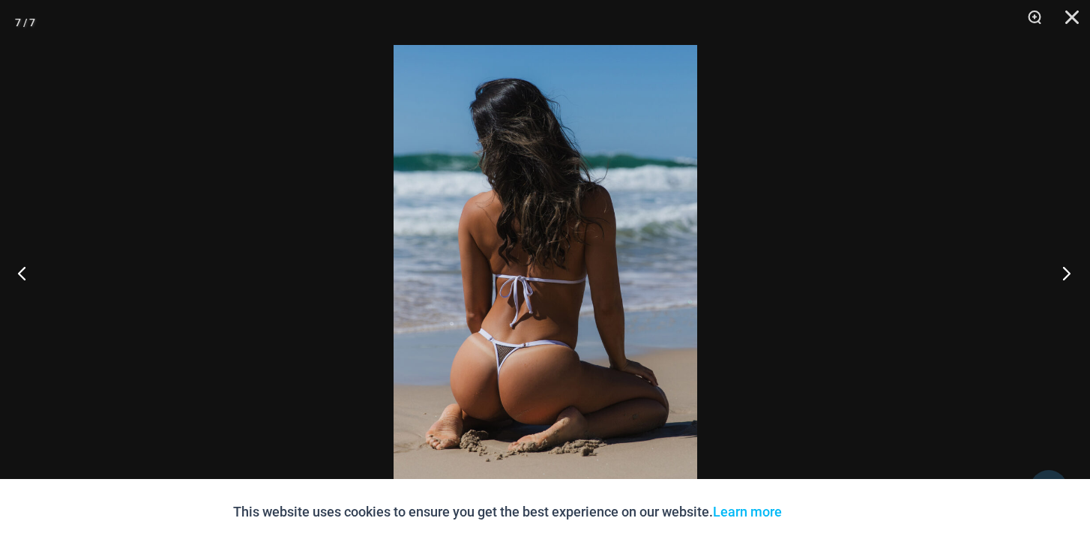
click at [1071, 271] on button "Next" at bounding box center [1062, 272] width 56 height 75
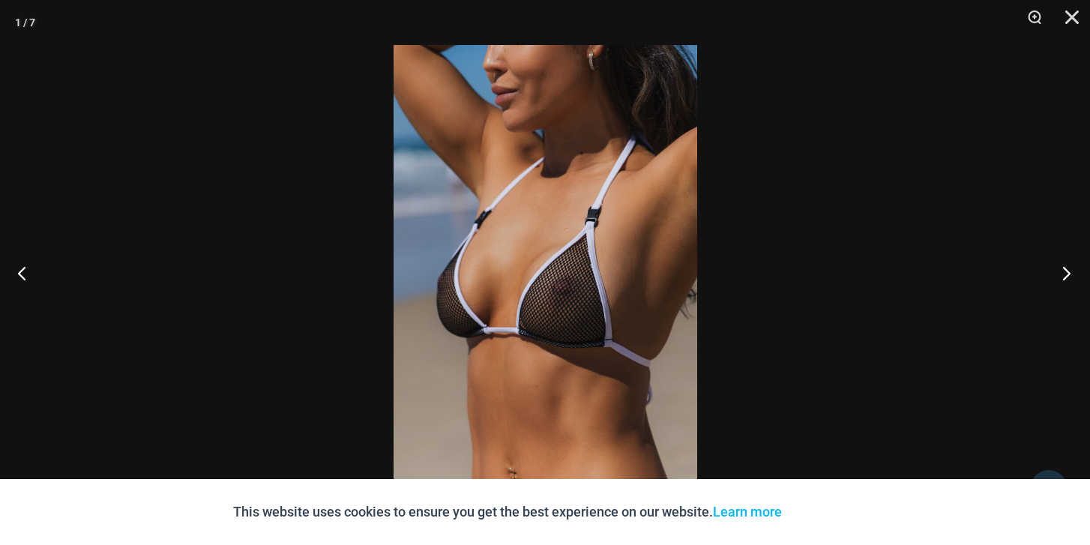
click at [1071, 271] on button "Next" at bounding box center [1062, 272] width 56 height 75
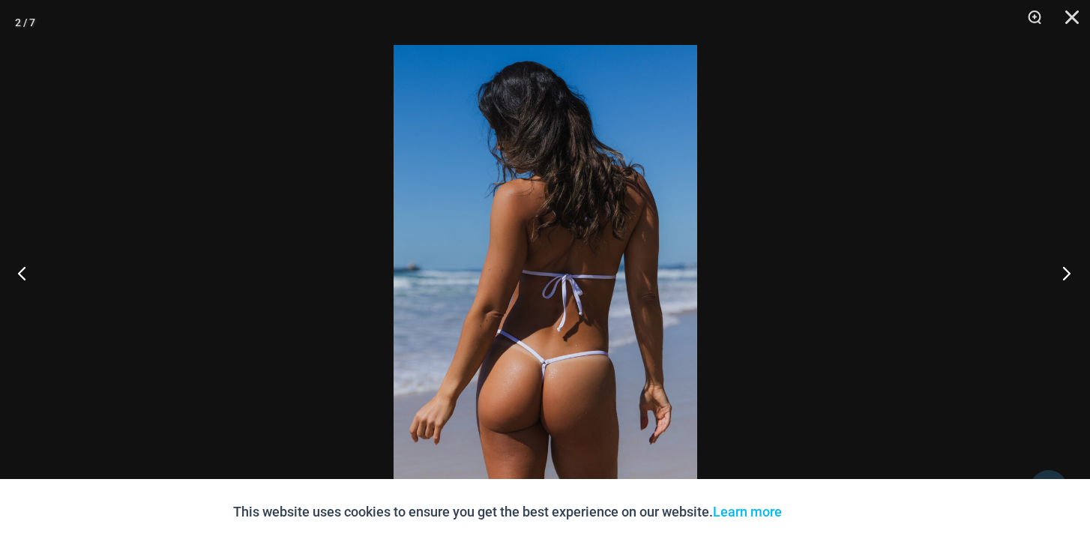
click at [1071, 271] on button "Next" at bounding box center [1062, 272] width 56 height 75
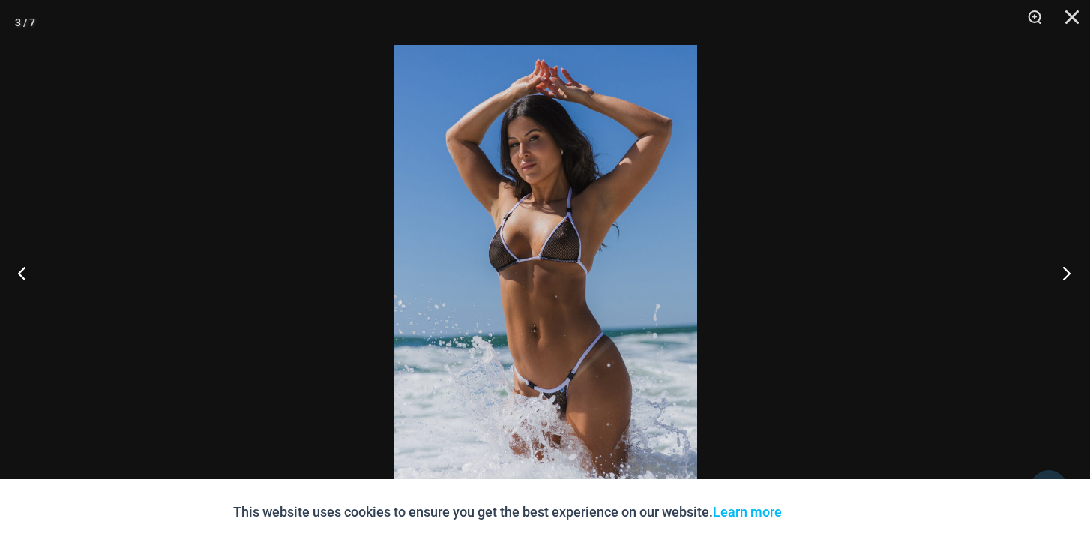
click at [1071, 271] on button "Next" at bounding box center [1062, 272] width 56 height 75
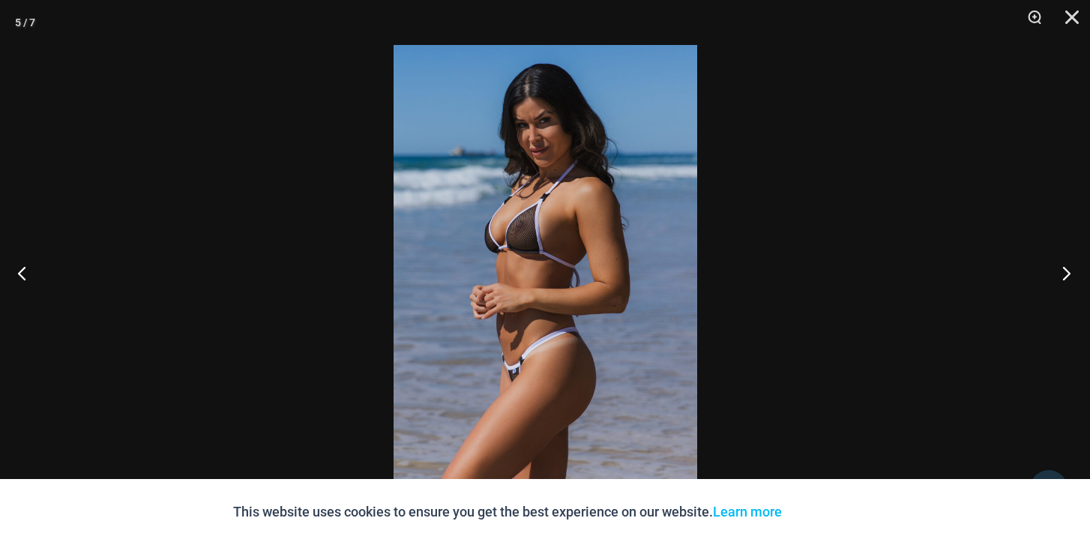
click at [1071, 271] on button "Next" at bounding box center [1062, 272] width 56 height 75
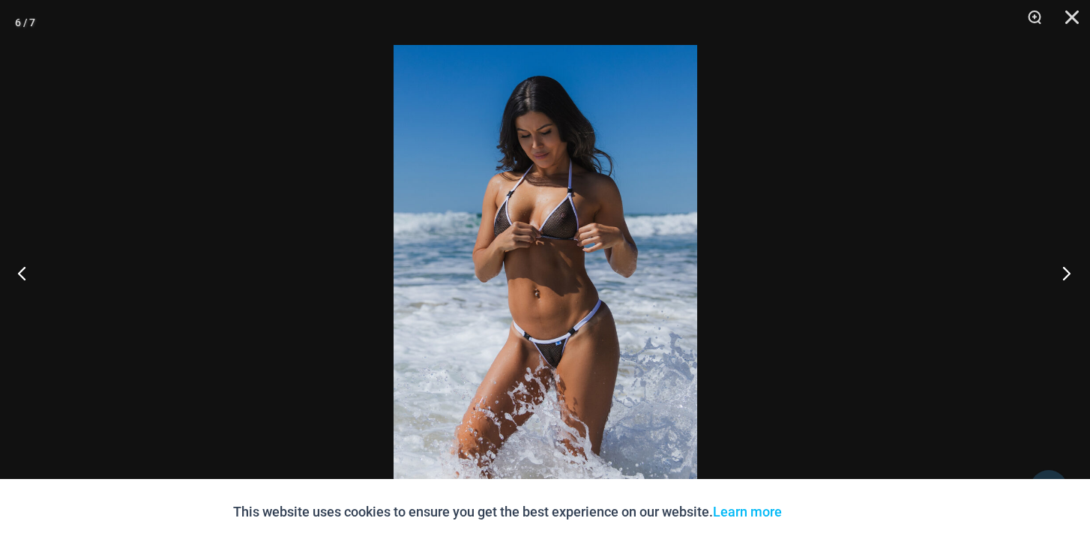
click at [1071, 271] on button "Next" at bounding box center [1062, 272] width 56 height 75
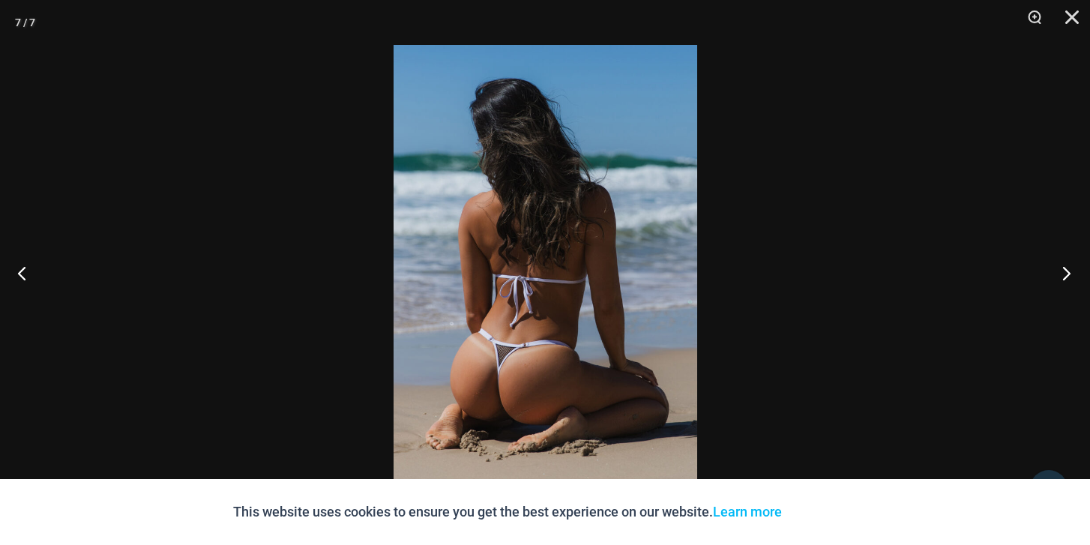
click at [1071, 271] on button "Next" at bounding box center [1062, 272] width 56 height 75
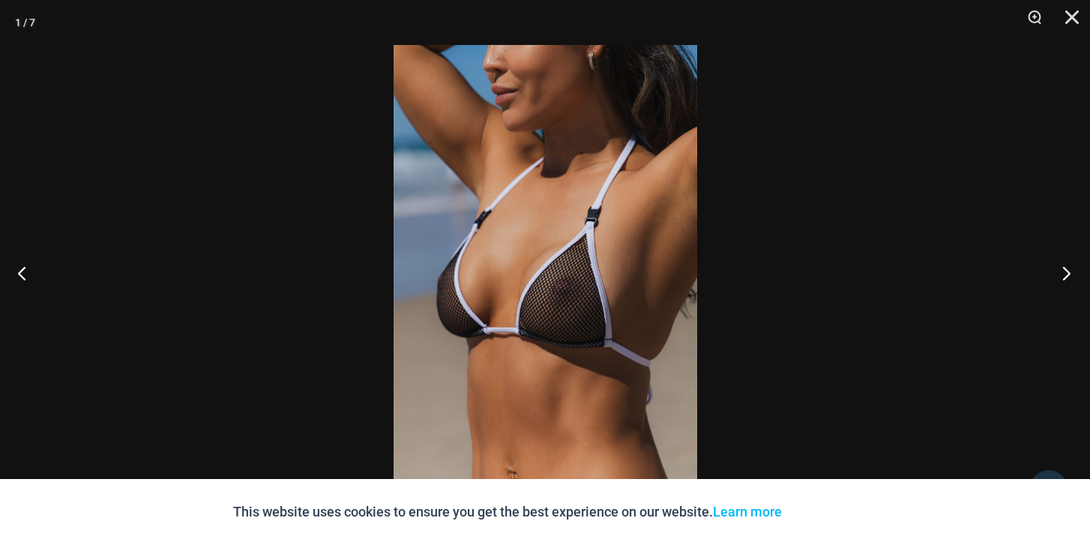
click at [1071, 271] on button "Next" at bounding box center [1062, 272] width 56 height 75
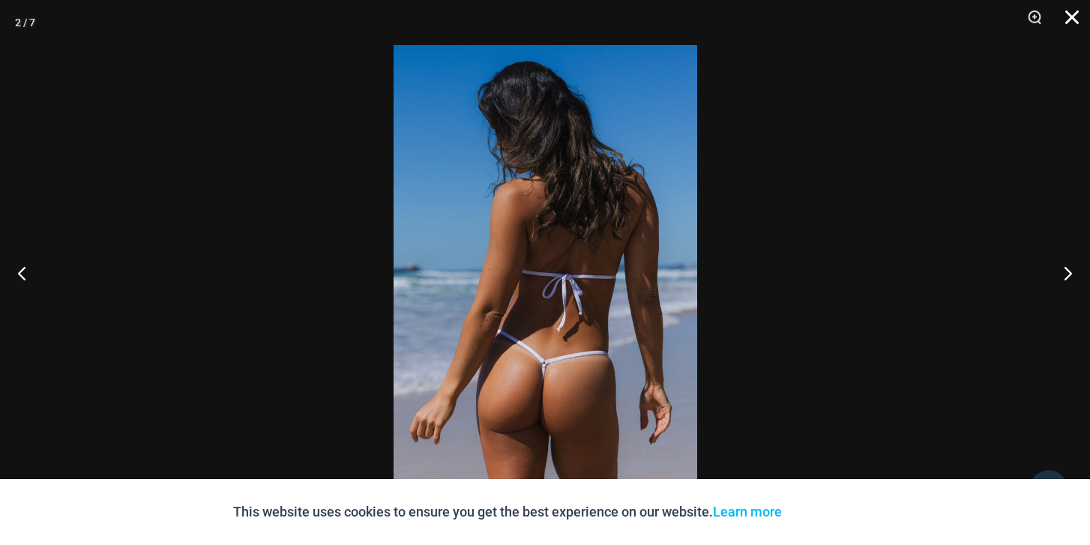
click at [1073, 24] on button "Close" at bounding box center [1066, 22] width 37 height 45
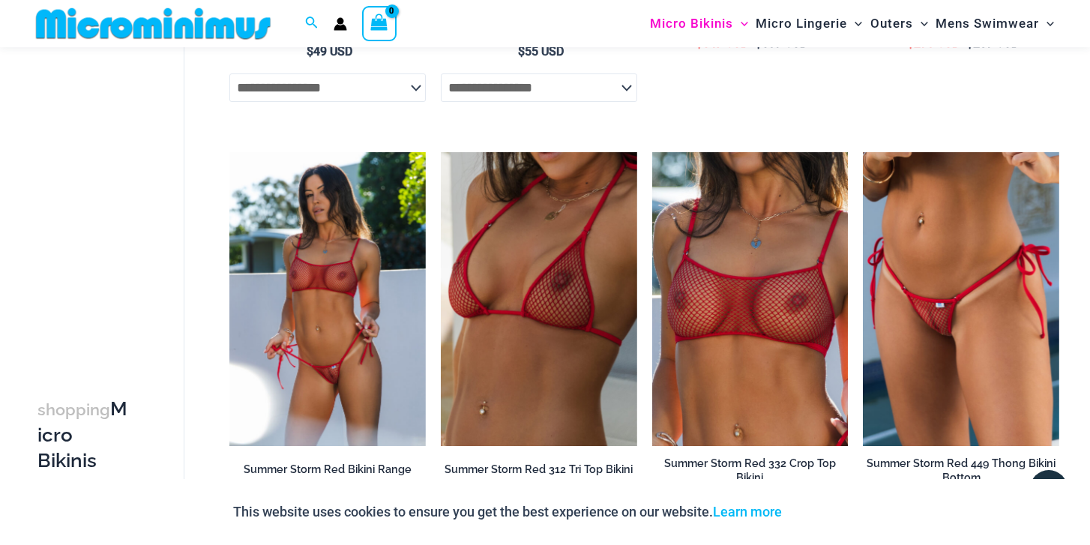
scroll to position [2265, 0]
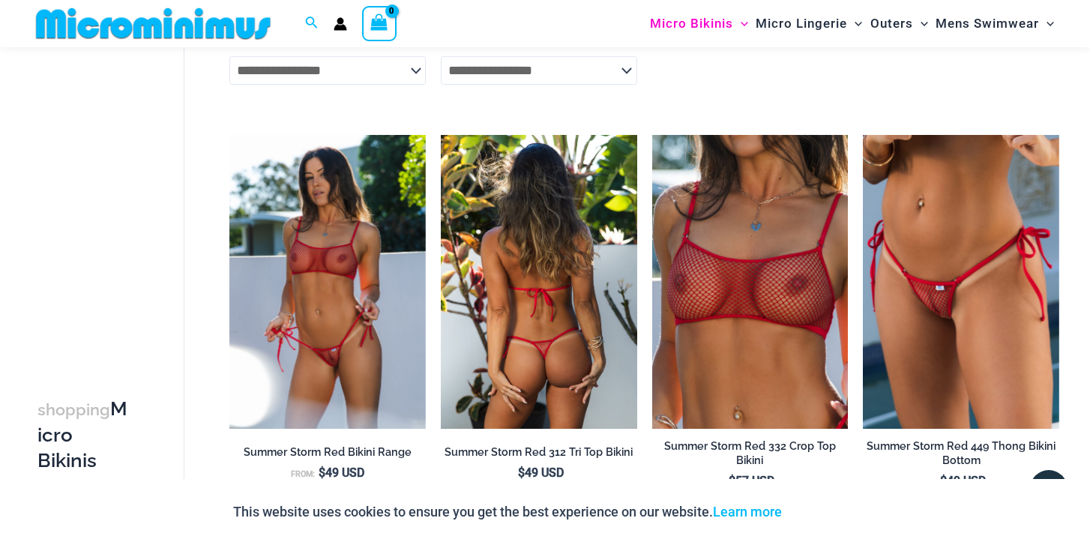
click at [576, 279] on img at bounding box center [539, 282] width 196 height 295
click at [564, 281] on img at bounding box center [539, 282] width 196 height 295
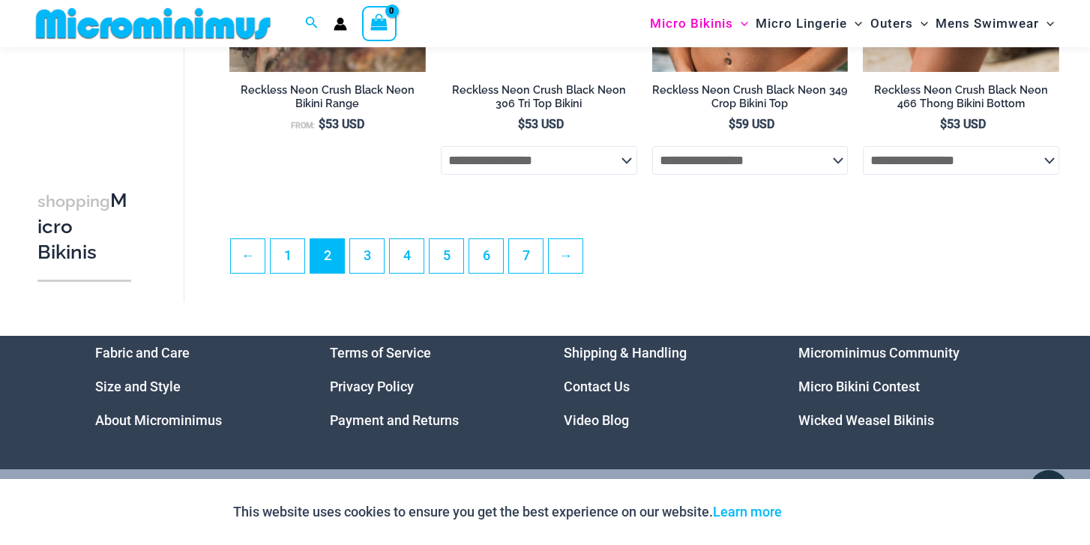
scroll to position [3522, 0]
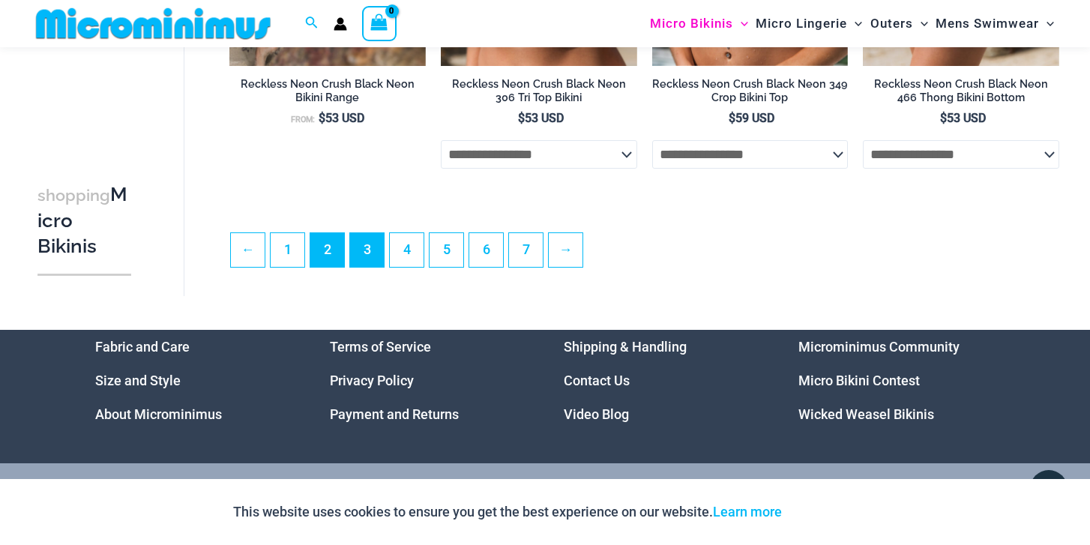
click at [373, 253] on link "3" at bounding box center [367, 250] width 34 height 34
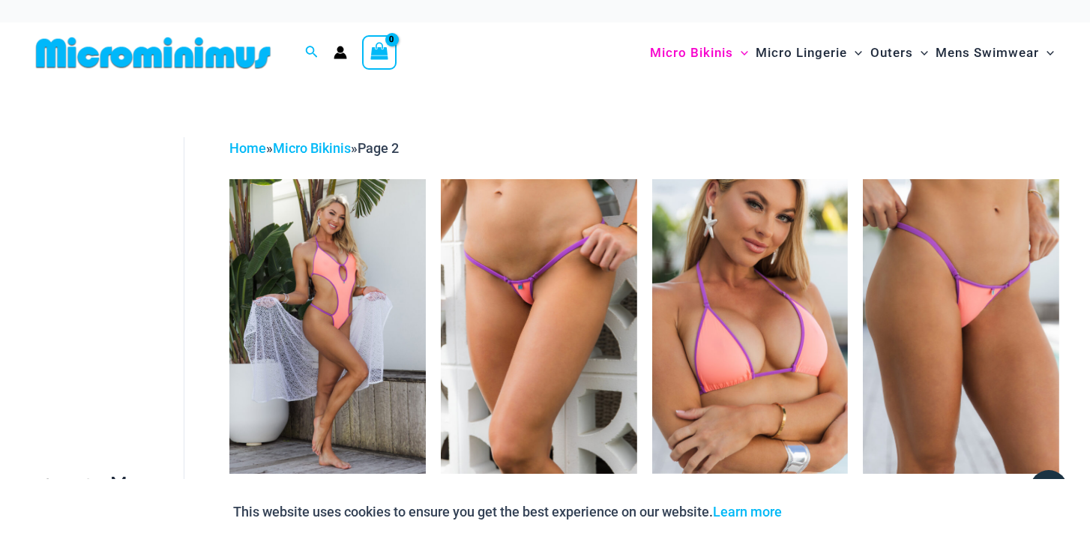
scroll to position [0, 0]
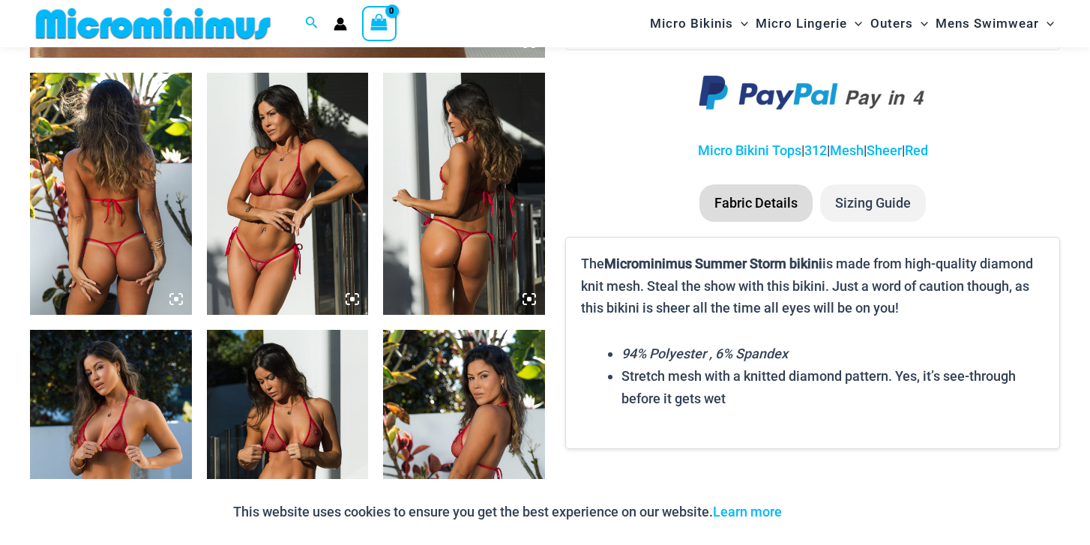
scroll to position [852, 0]
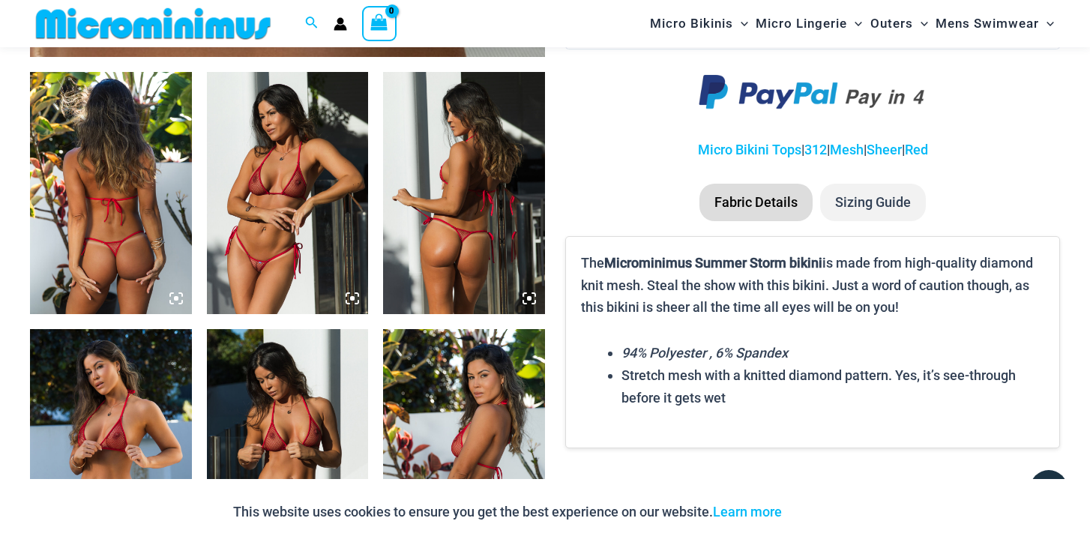
click at [123, 190] on img at bounding box center [111, 193] width 162 height 242
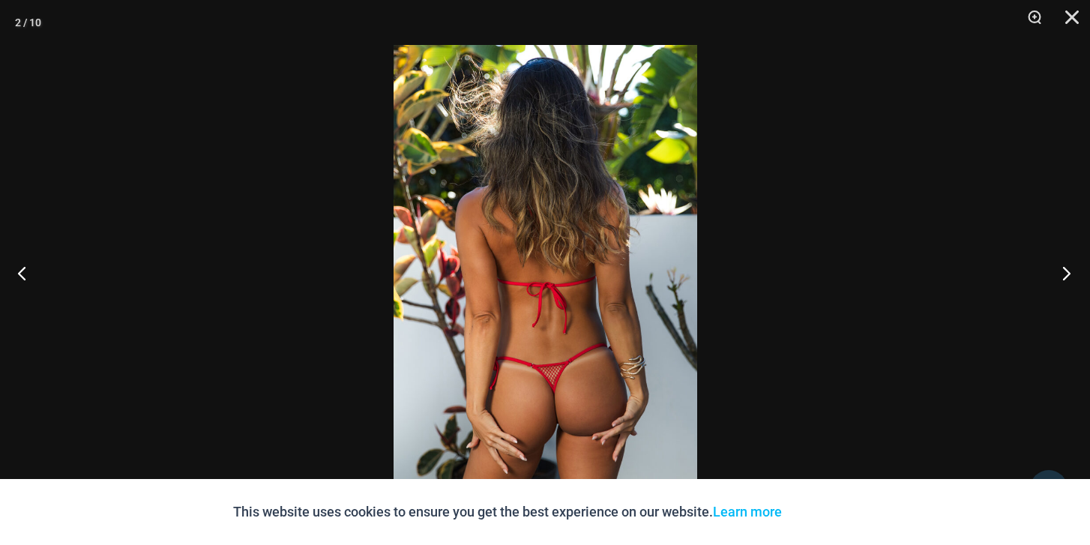
click at [1064, 269] on button "Next" at bounding box center [1062, 272] width 56 height 75
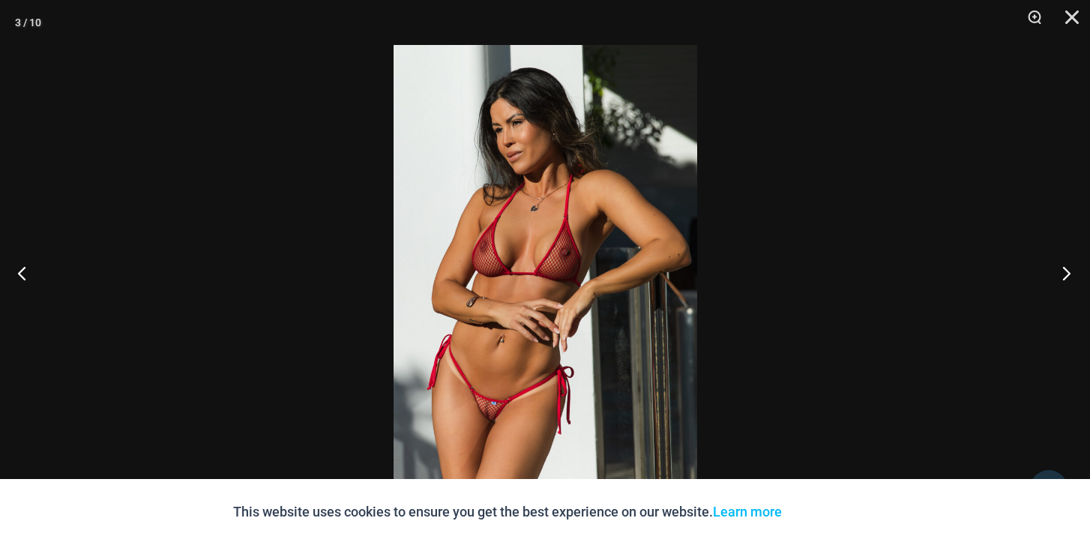
click at [1064, 269] on button "Next" at bounding box center [1062, 272] width 56 height 75
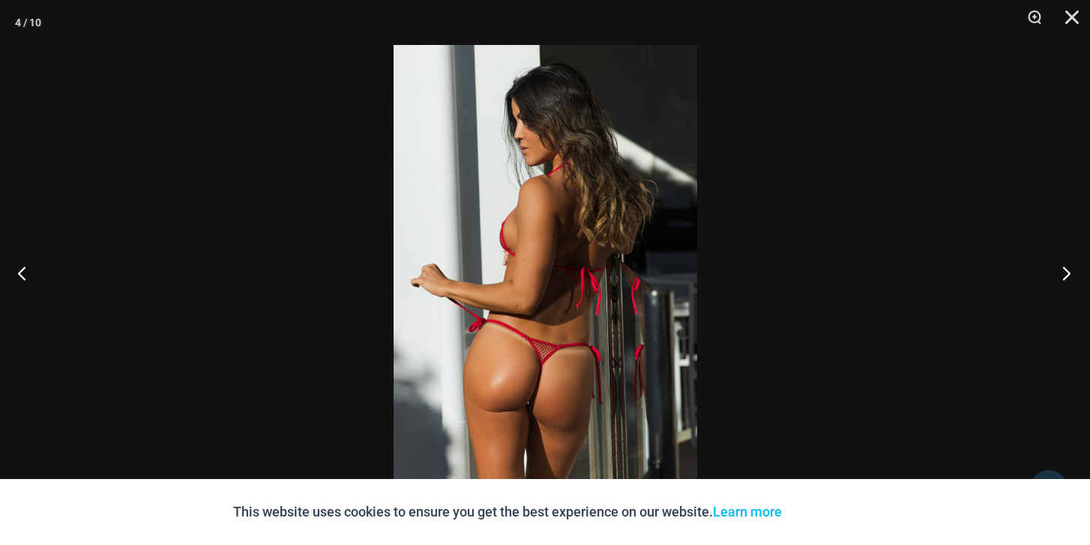
click at [1064, 269] on button "Next" at bounding box center [1062, 272] width 56 height 75
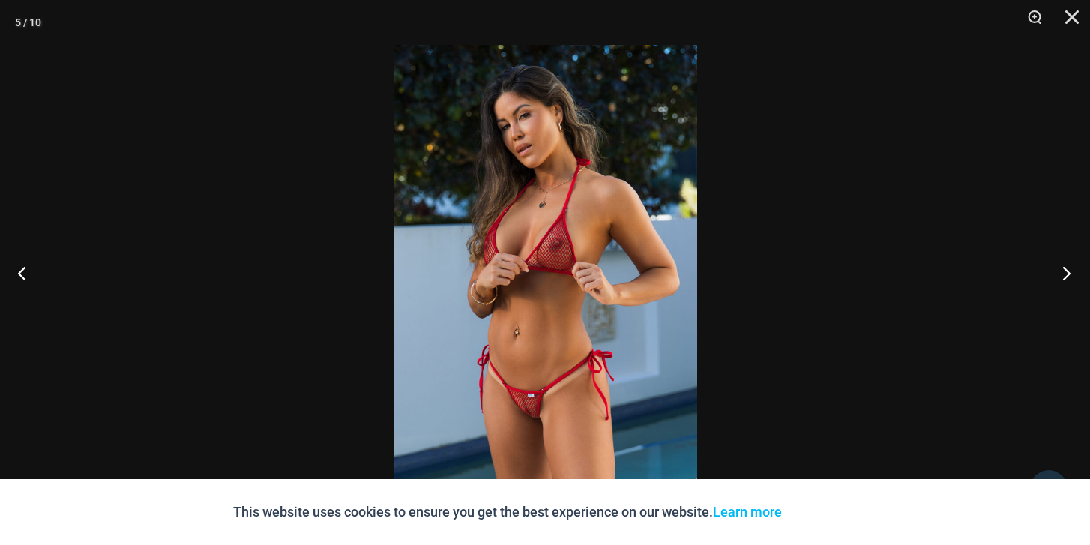
click at [1064, 269] on button "Next" at bounding box center [1062, 272] width 56 height 75
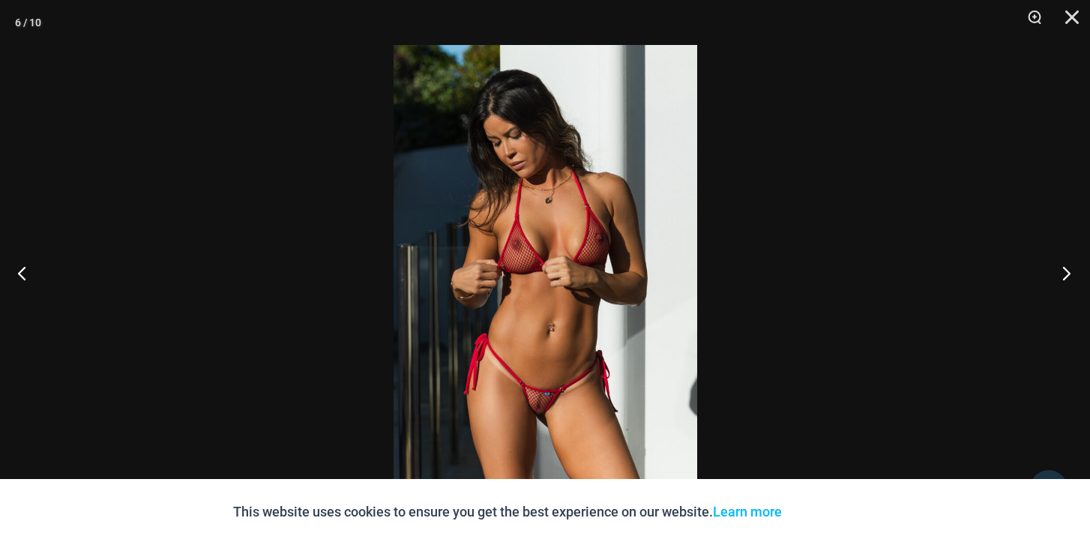
click at [1064, 269] on button "Next" at bounding box center [1062, 272] width 56 height 75
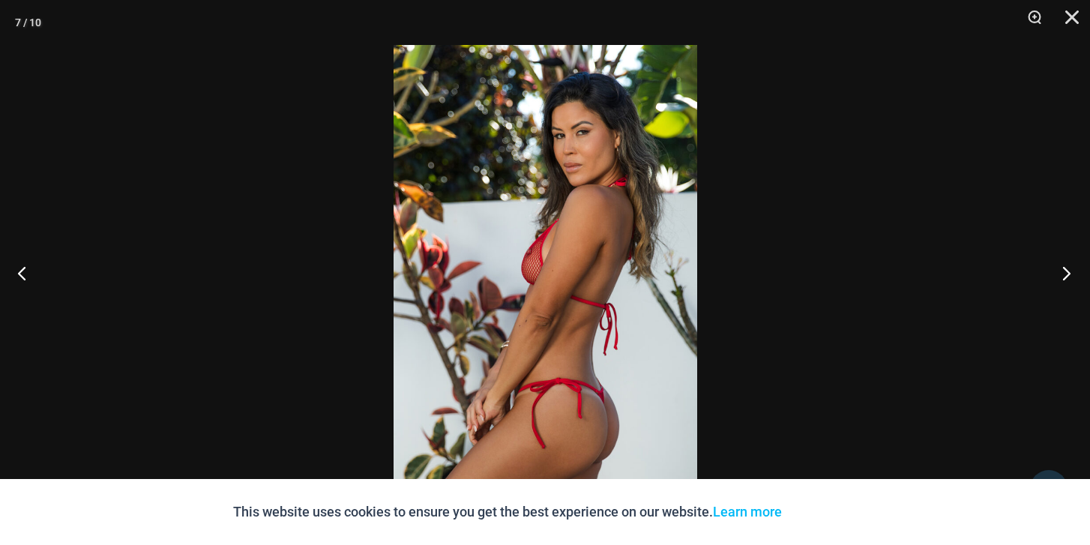
click at [1064, 269] on button "Next" at bounding box center [1062, 272] width 56 height 75
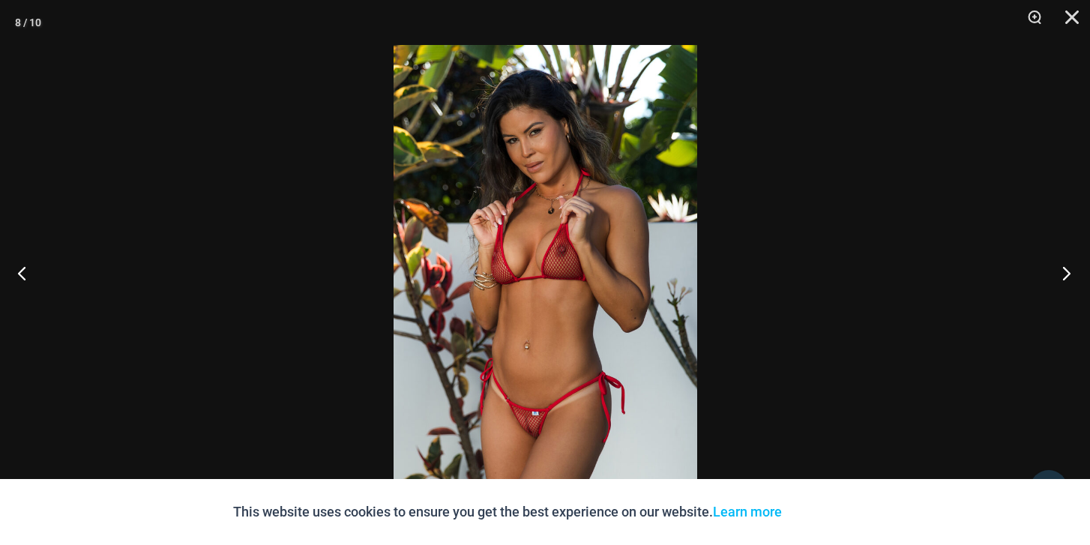
click at [1064, 269] on button "Next" at bounding box center [1062, 272] width 56 height 75
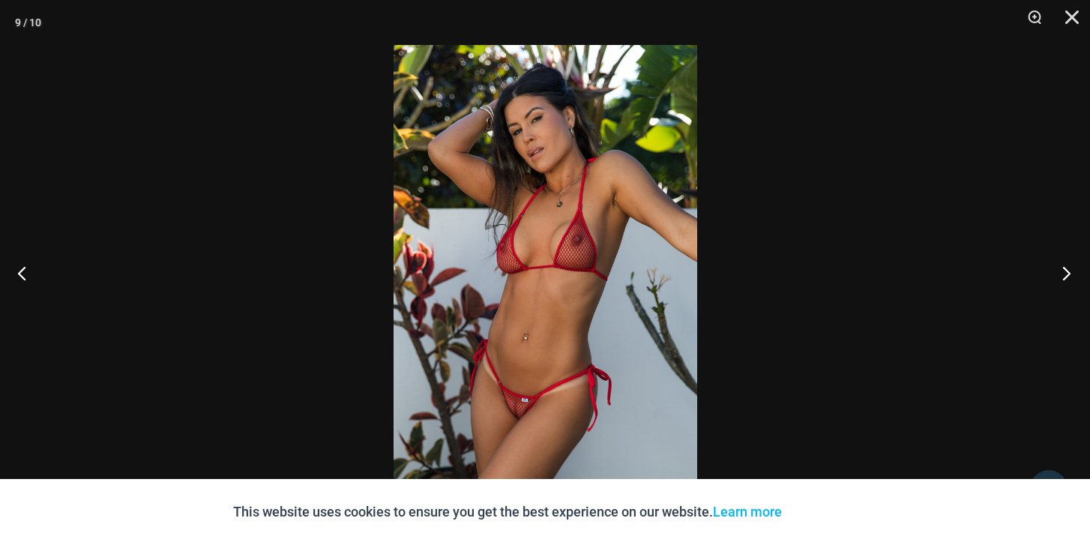
click at [1064, 269] on button "Next" at bounding box center [1062, 272] width 56 height 75
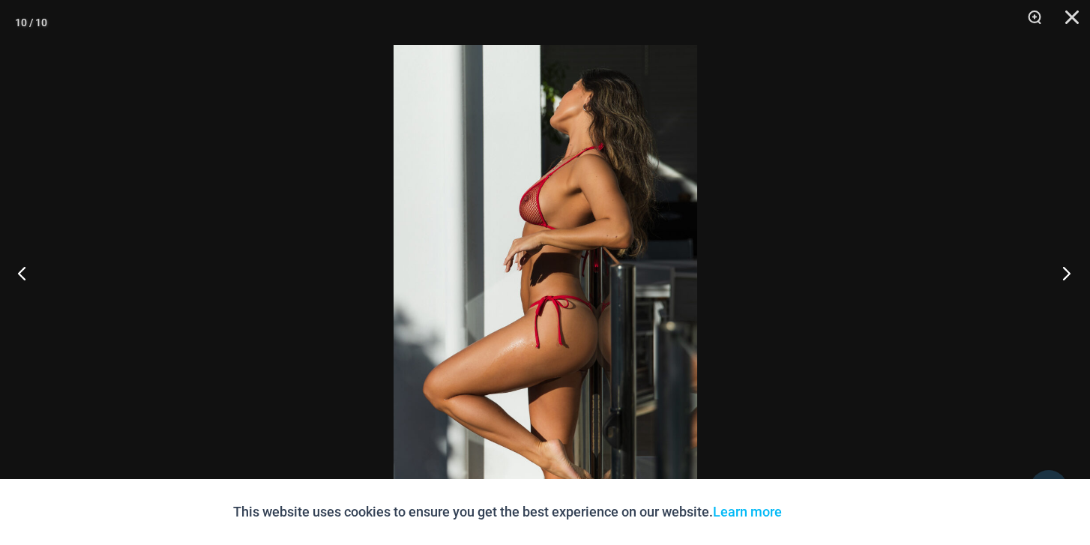
click at [1064, 269] on button "Next" at bounding box center [1062, 272] width 56 height 75
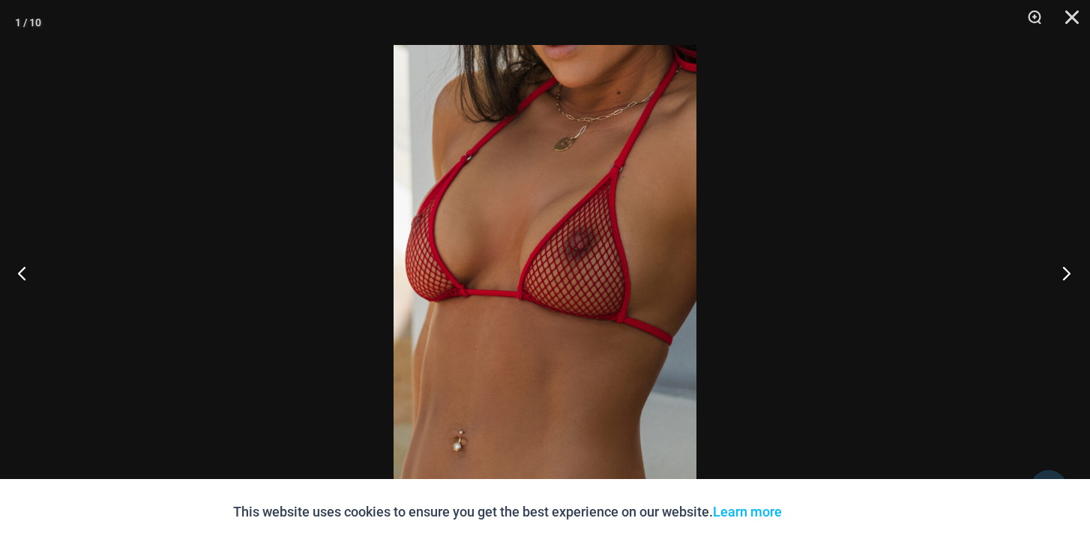
click at [1064, 269] on button "Next" at bounding box center [1062, 272] width 56 height 75
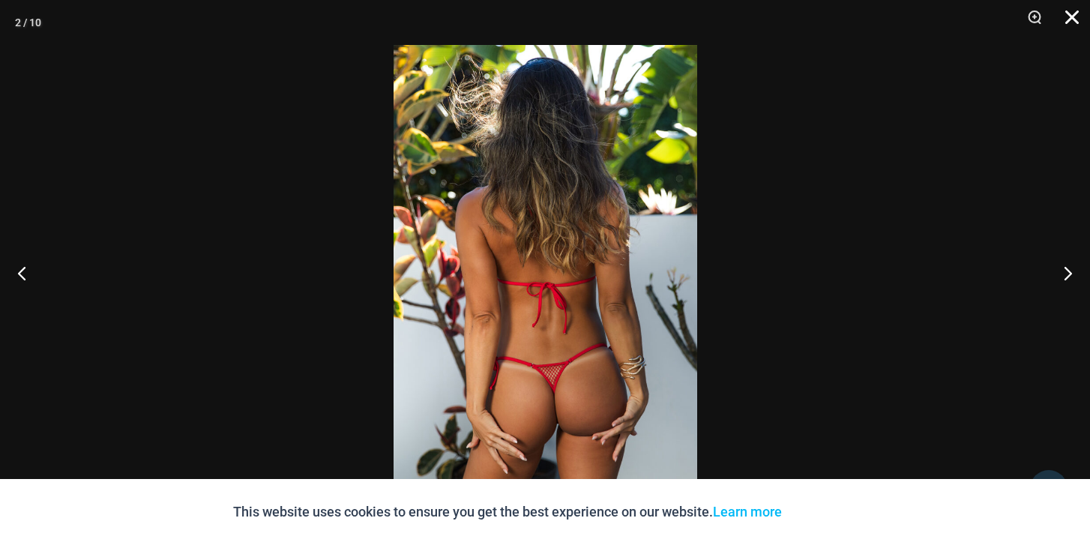
click at [1071, 19] on button "Close" at bounding box center [1066, 22] width 37 height 45
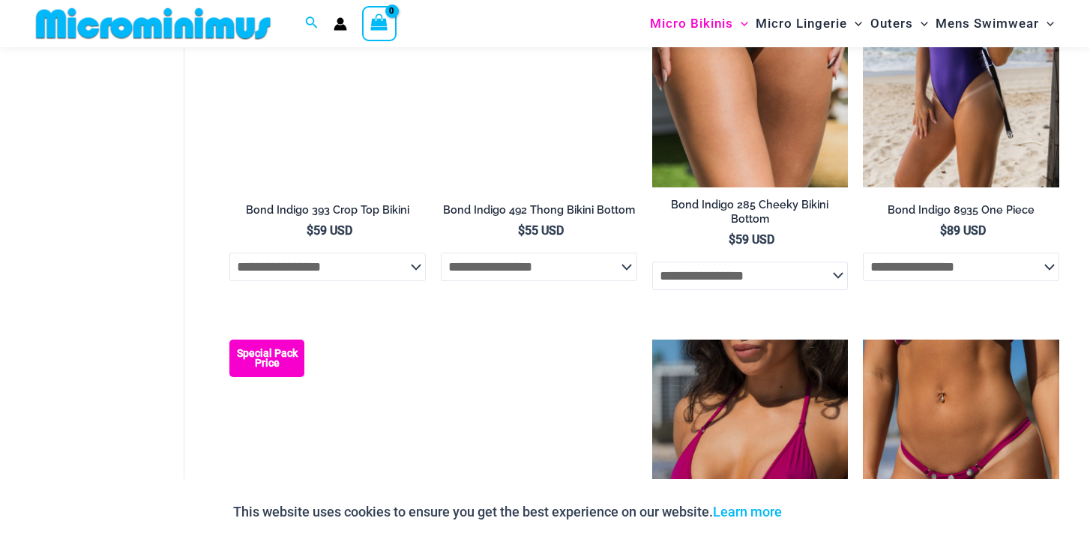
scroll to position [1039, 0]
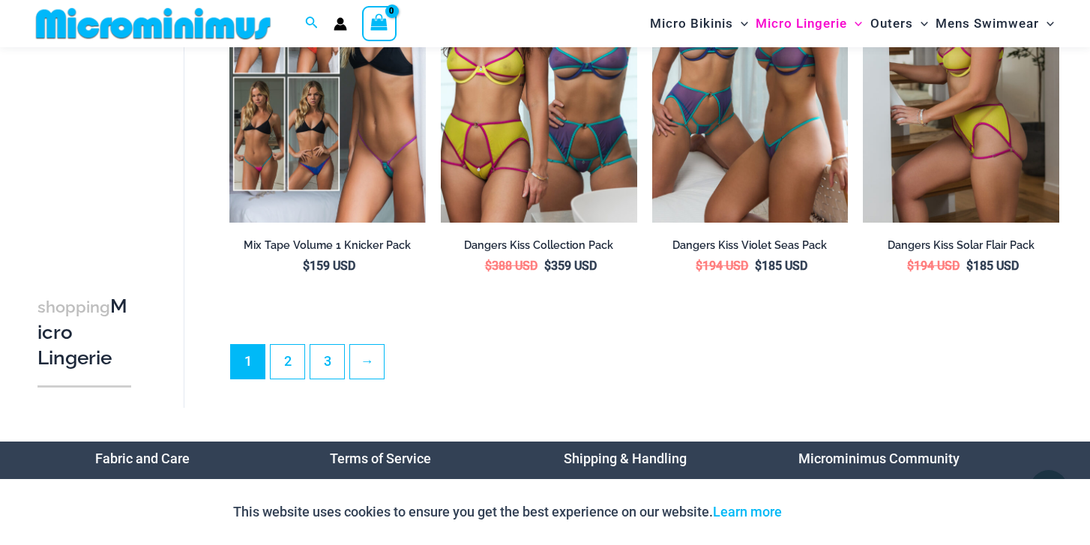
scroll to position [3421, 0]
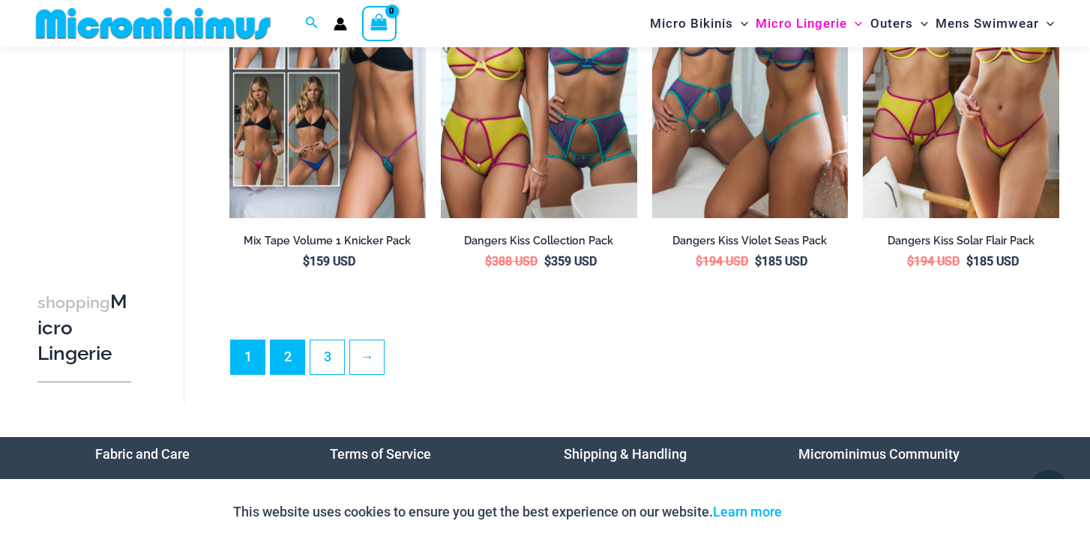
click at [298, 352] on link "2" at bounding box center [288, 357] width 34 height 34
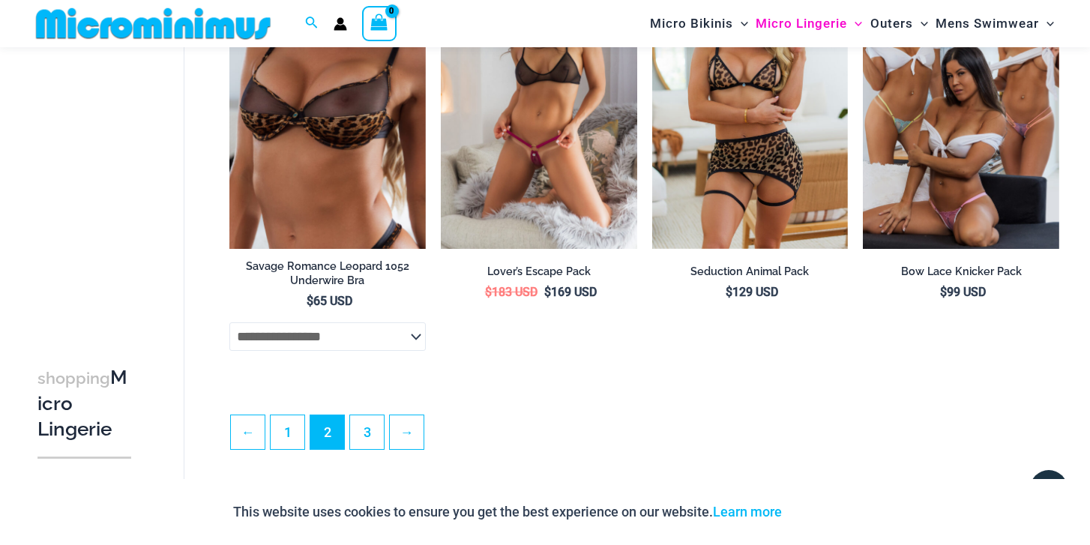
scroll to position [3322, 0]
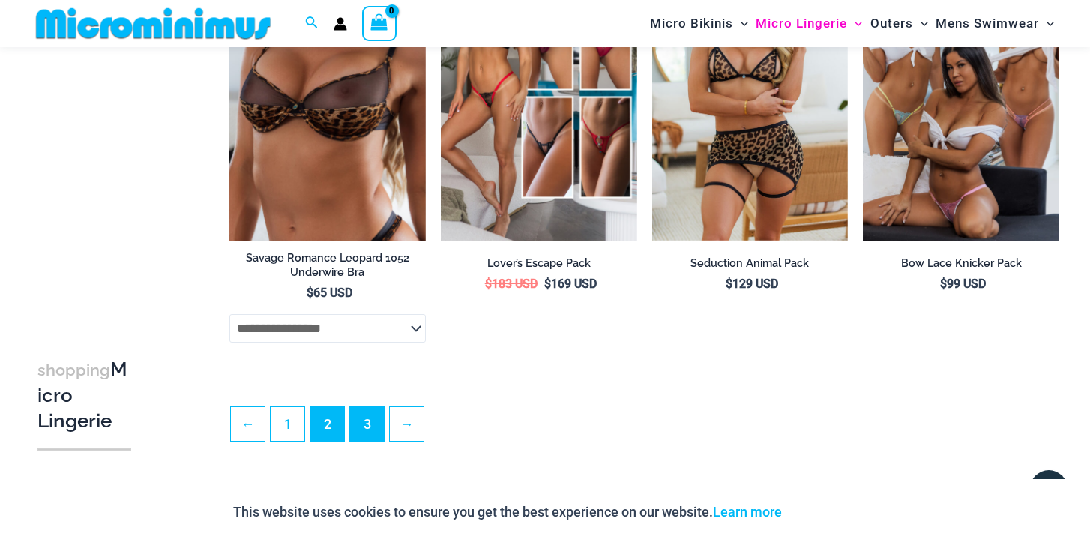
click at [372, 430] on link "3" at bounding box center [367, 424] width 34 height 34
